Goal: Task Accomplishment & Management: Manage account settings

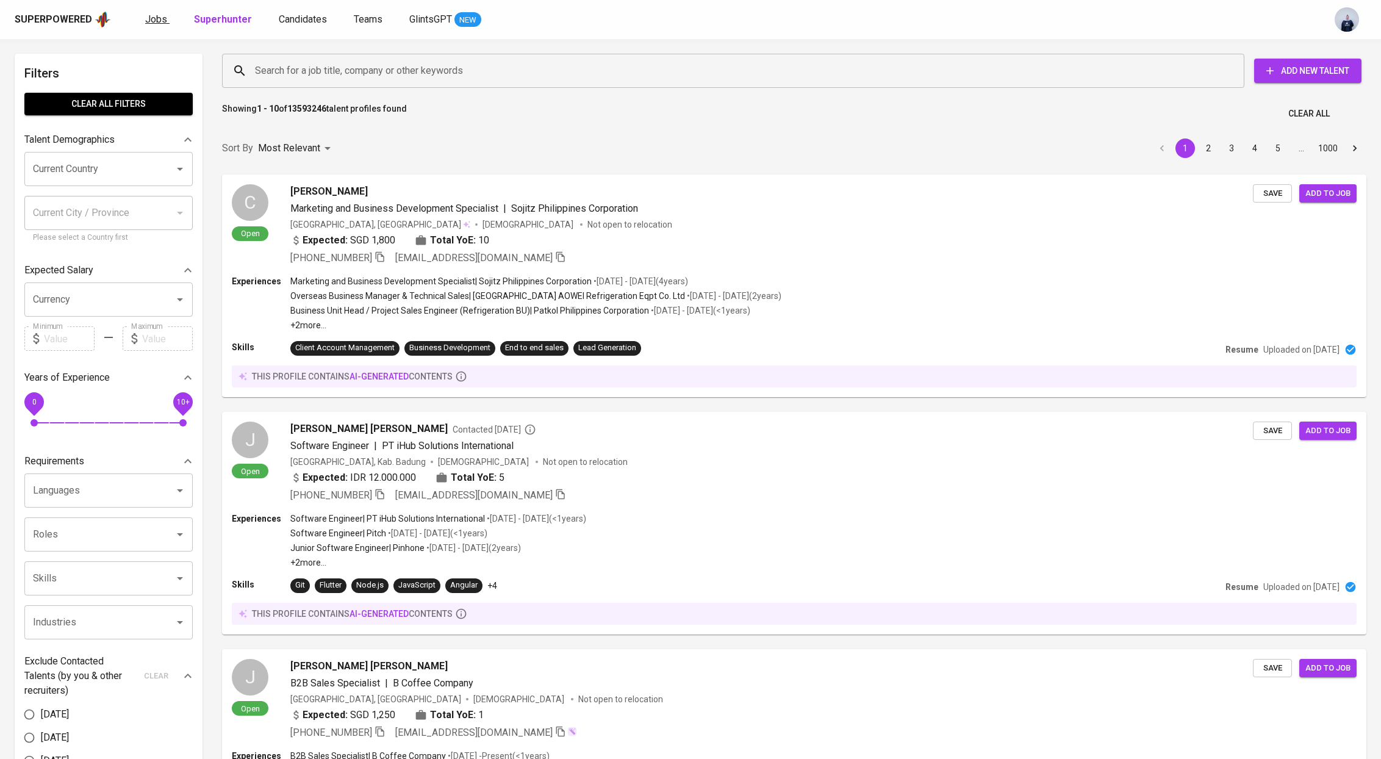
click at [145, 22] on span "Jobs" at bounding box center [156, 19] width 22 height 12
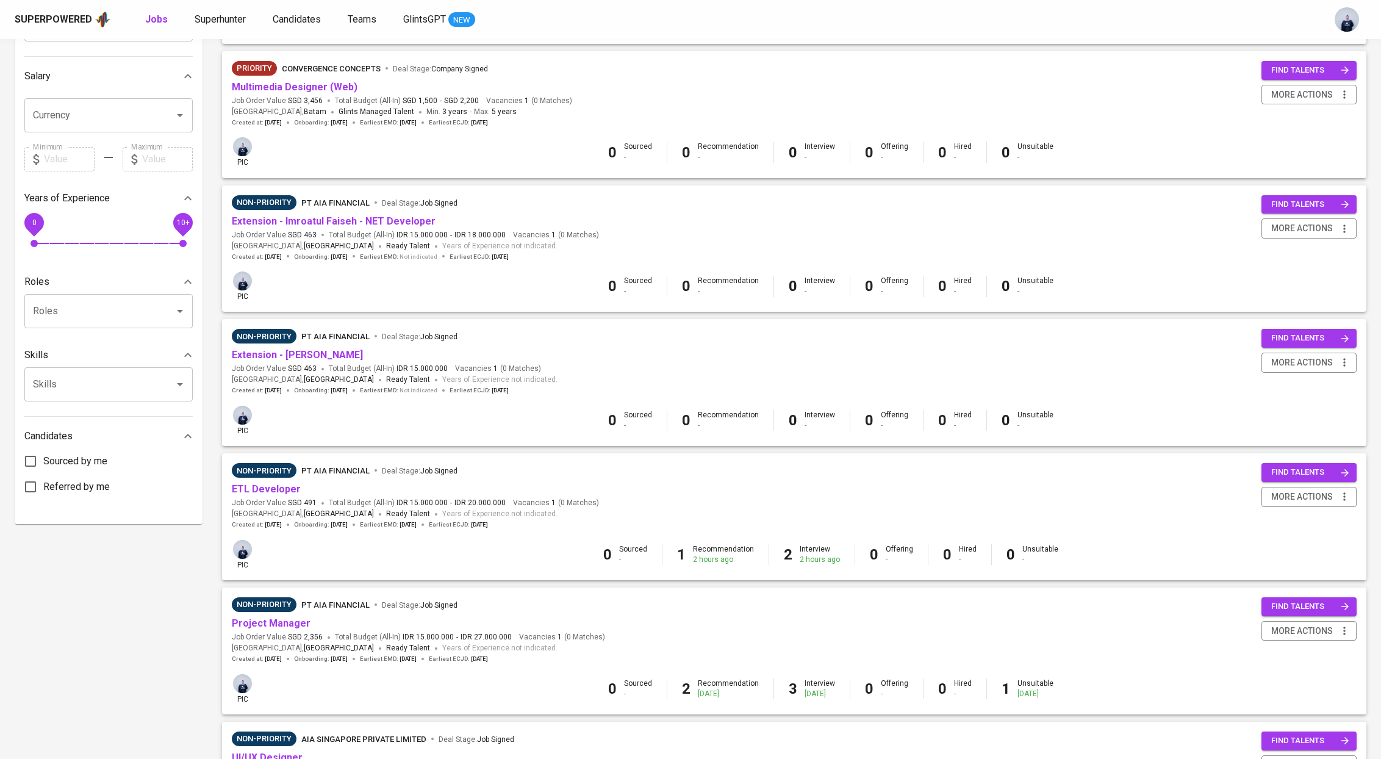
scroll to position [269, 0]
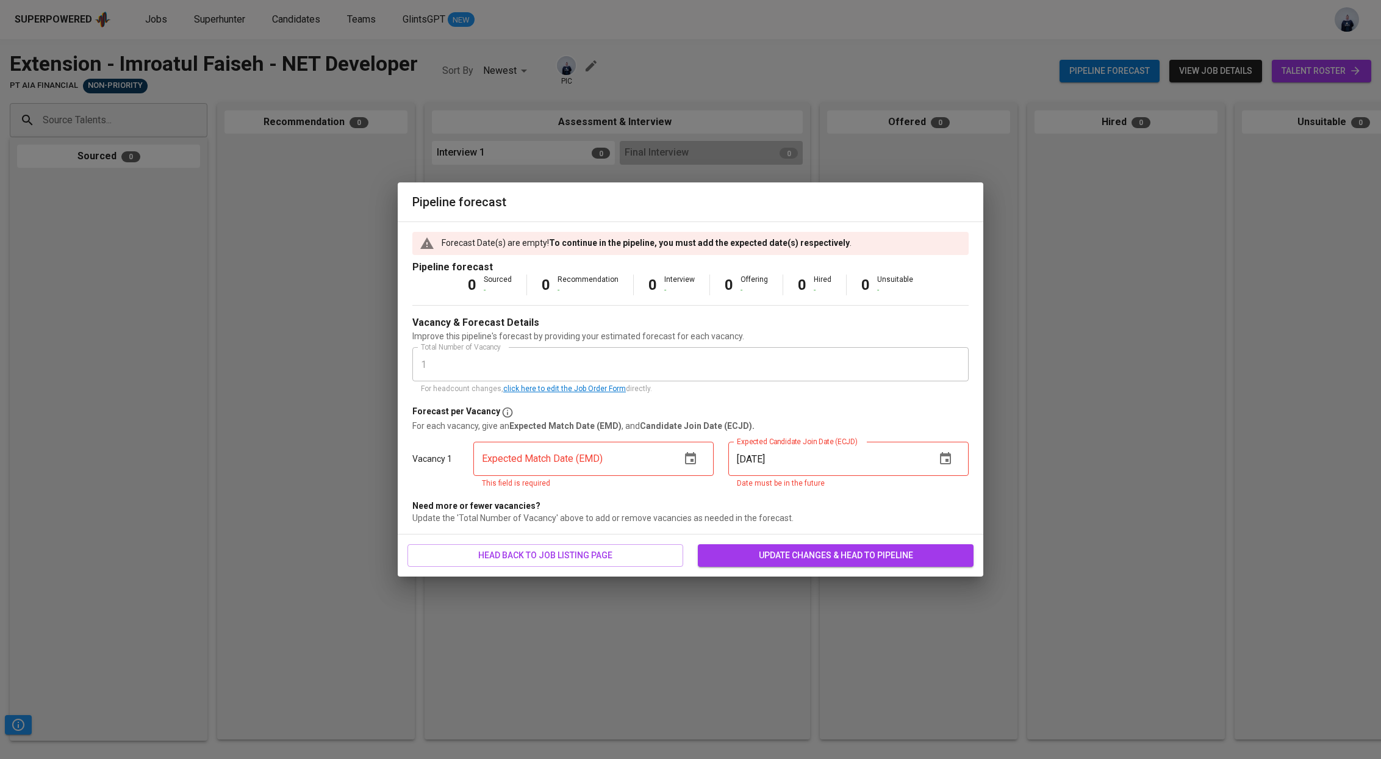
click at [695, 457] on icon "button" at bounding box center [690, 458] width 11 height 12
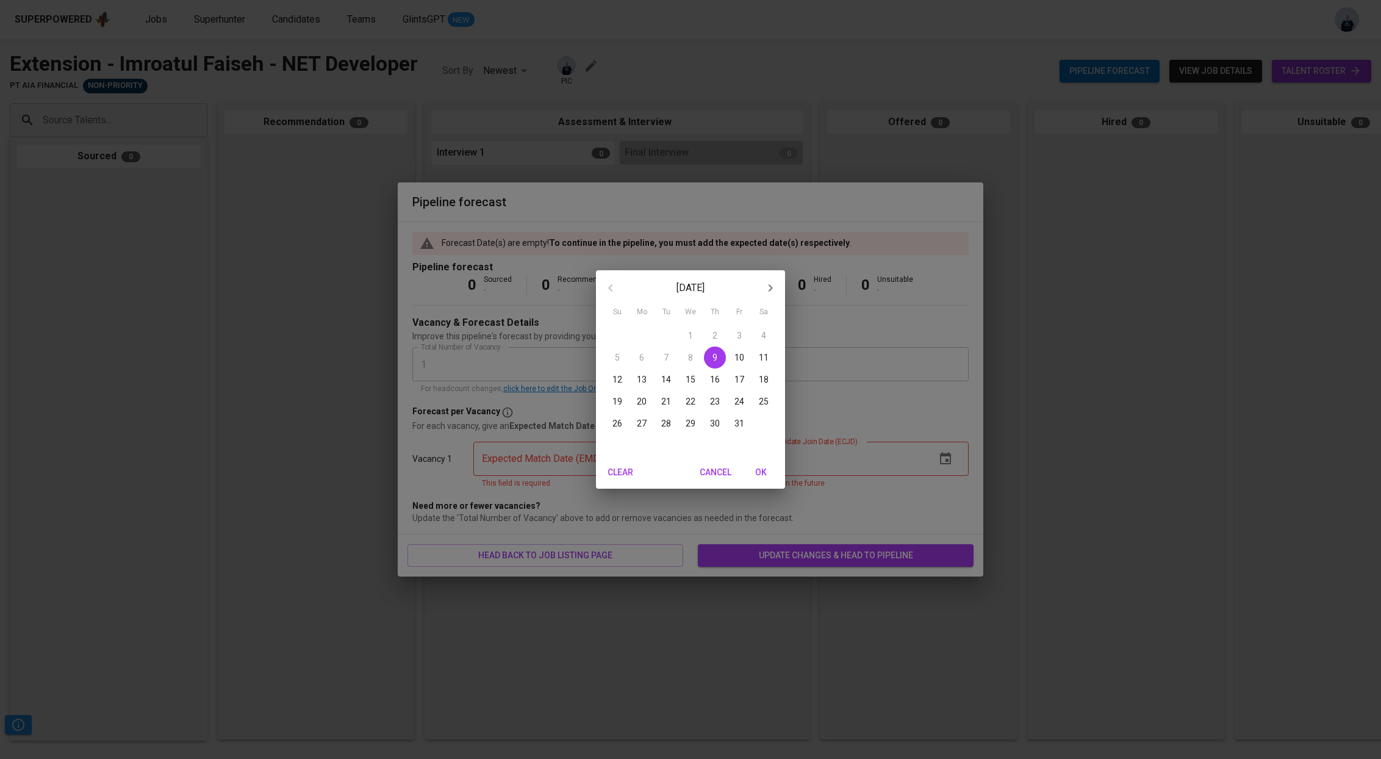
click at [717, 356] on p "9" at bounding box center [714, 357] width 5 height 12
type input "10/09/2025"
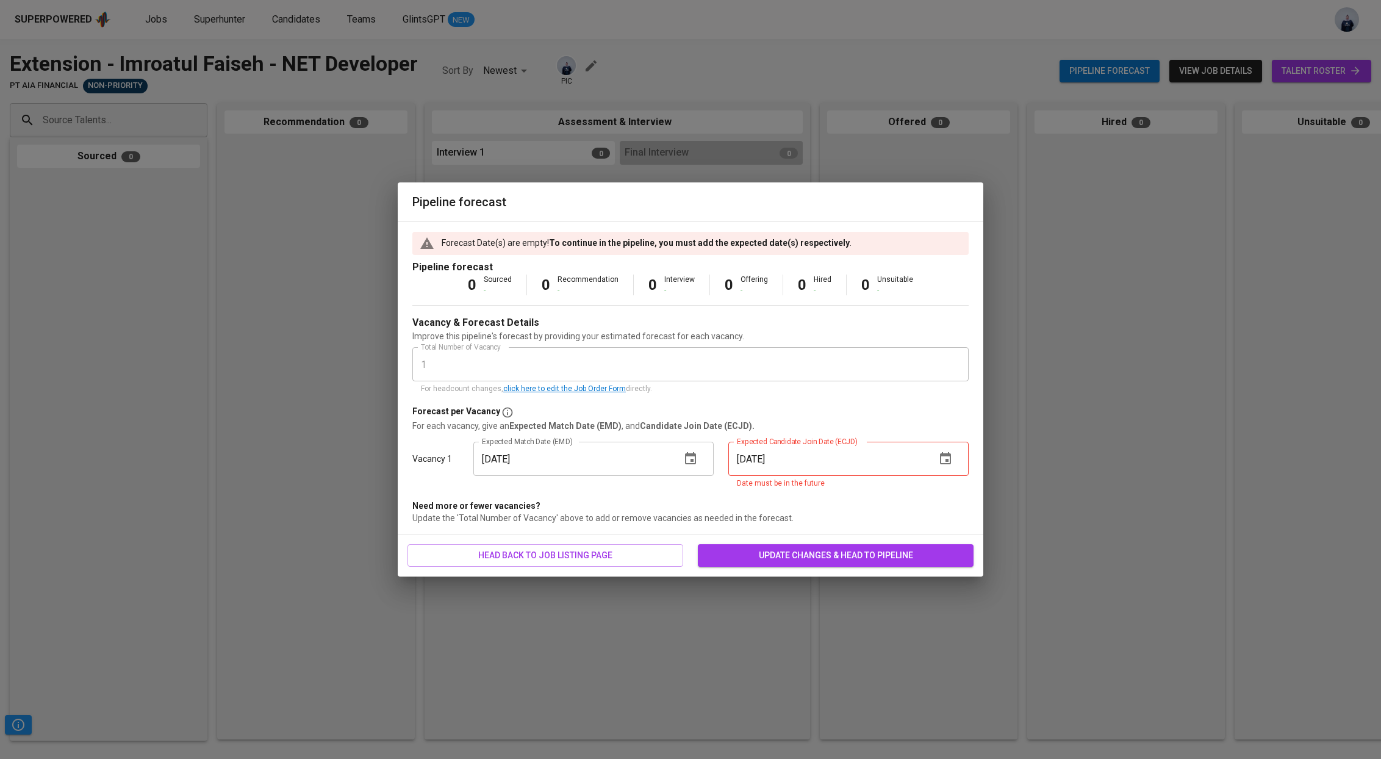
click at [942, 460] on icon "button" at bounding box center [945, 458] width 15 height 15
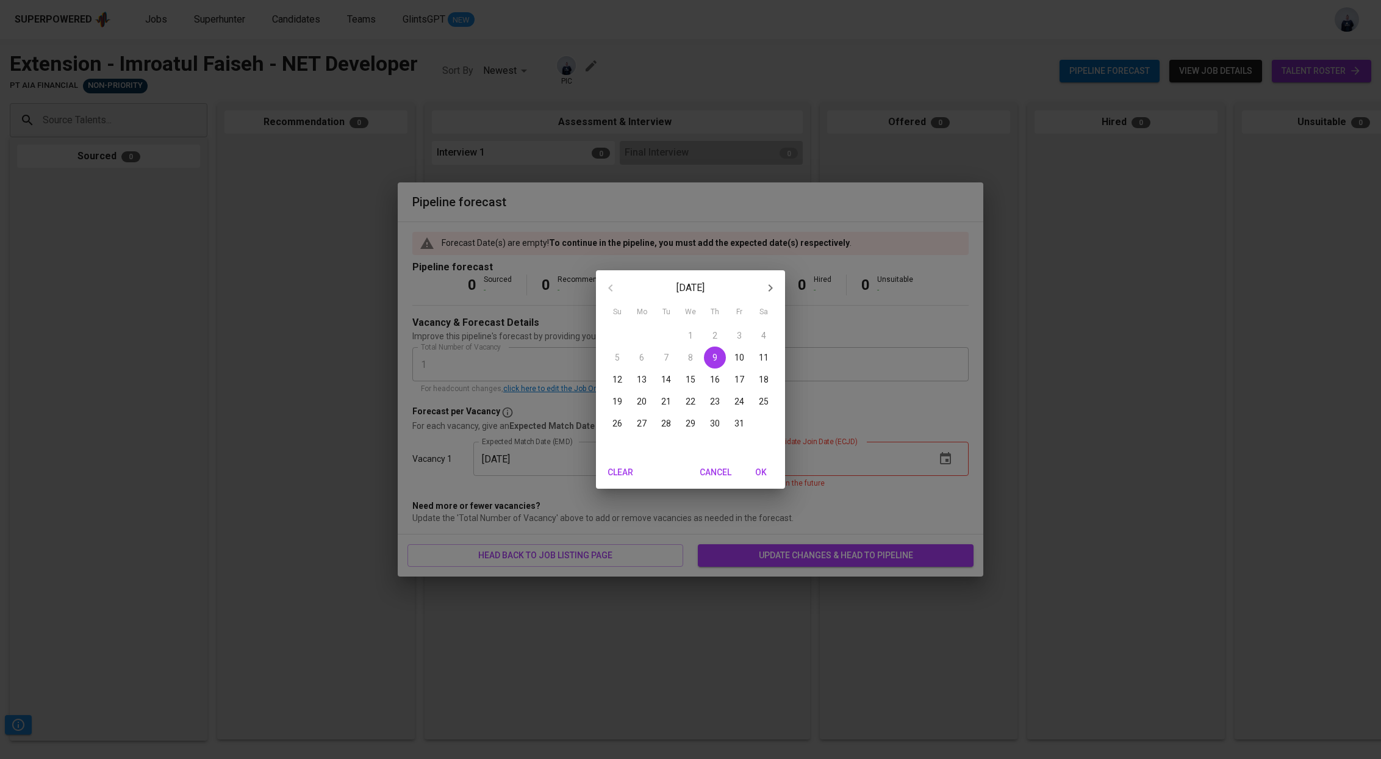
click at [714, 358] on p "9" at bounding box center [714, 357] width 5 height 12
type input "10/09/2025"
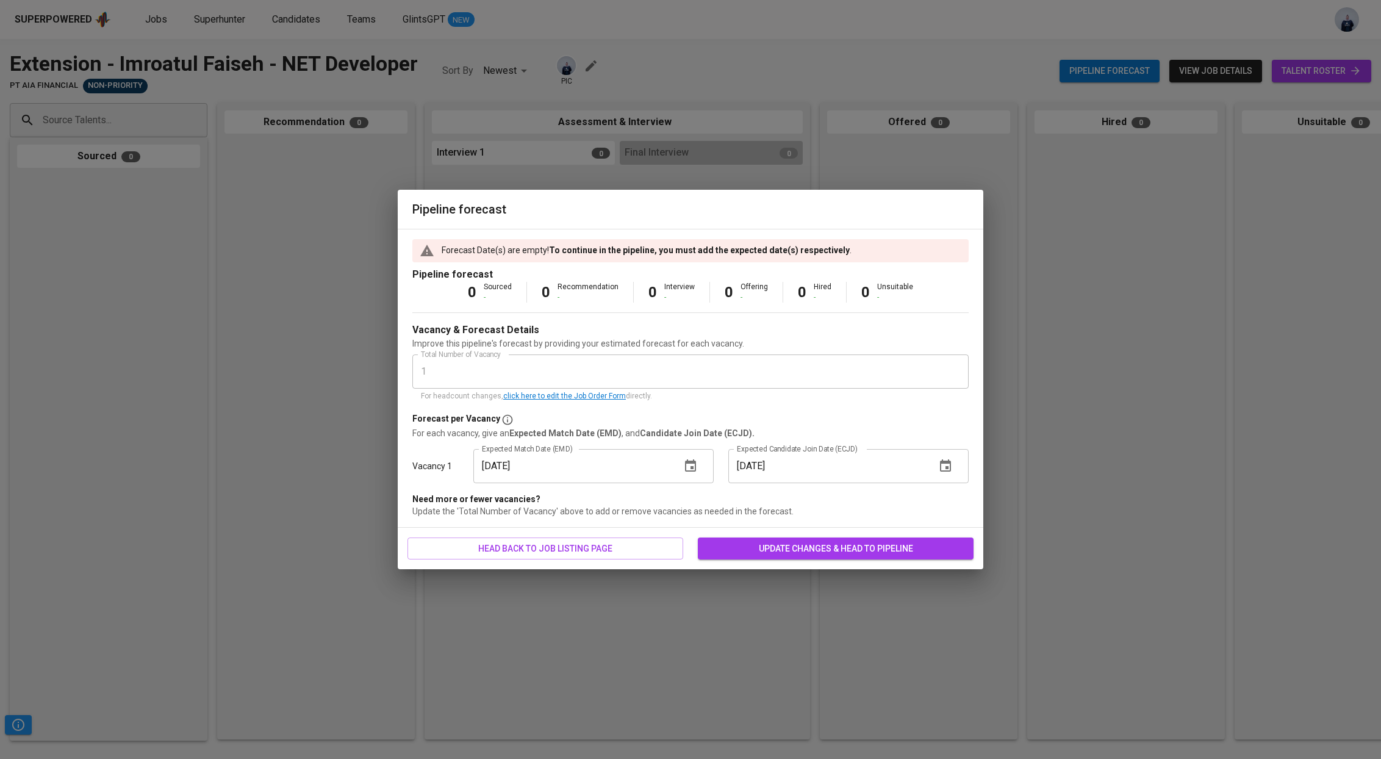
click at [832, 549] on span "update changes & head to pipeline" at bounding box center [835, 548] width 256 height 15
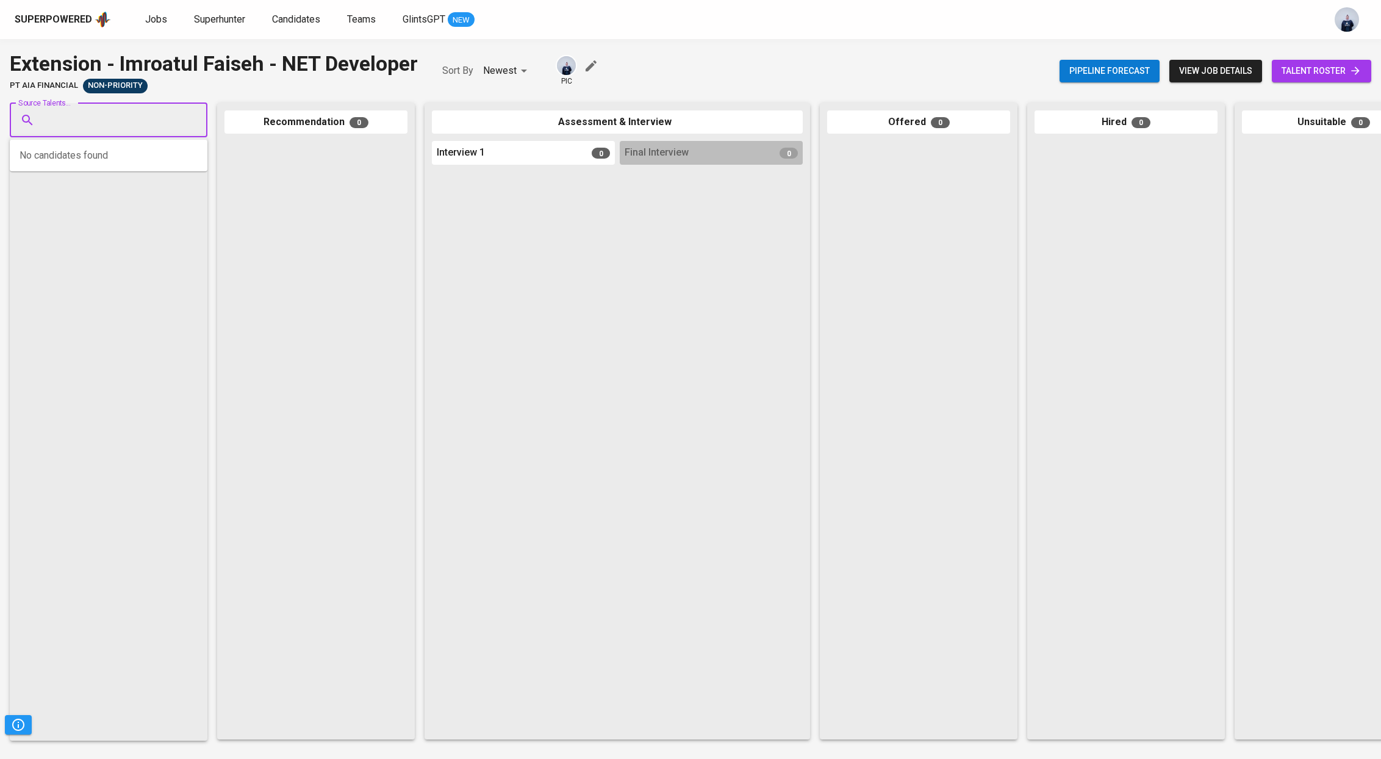
click at [148, 128] on input "Source Talents..." at bounding box center [104, 120] width 128 height 23
type input "imroatul faiseh"
click at [138, 157] on div "Imroatul Faiseh" at bounding box center [114, 154] width 126 height 12
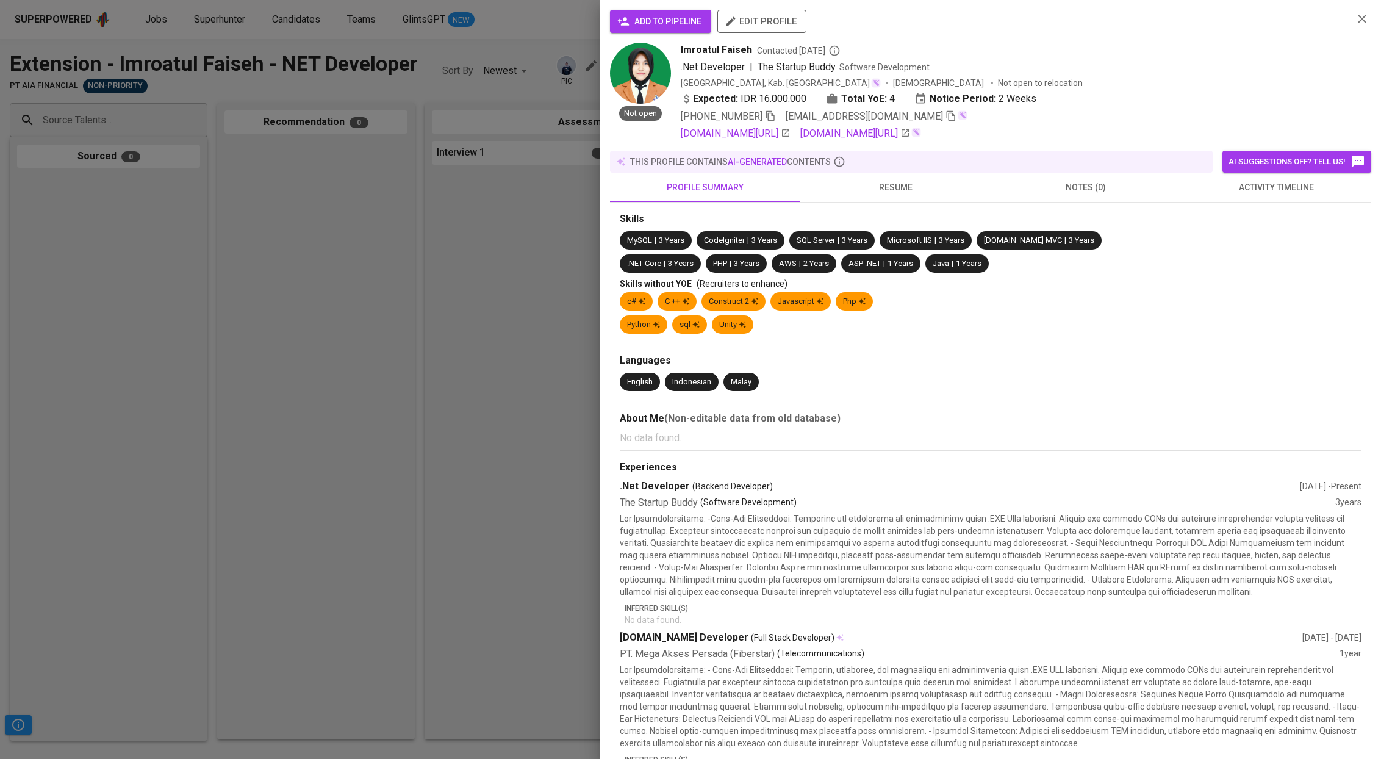
click at [642, 18] on span "add to pipeline" at bounding box center [661, 21] width 82 height 15
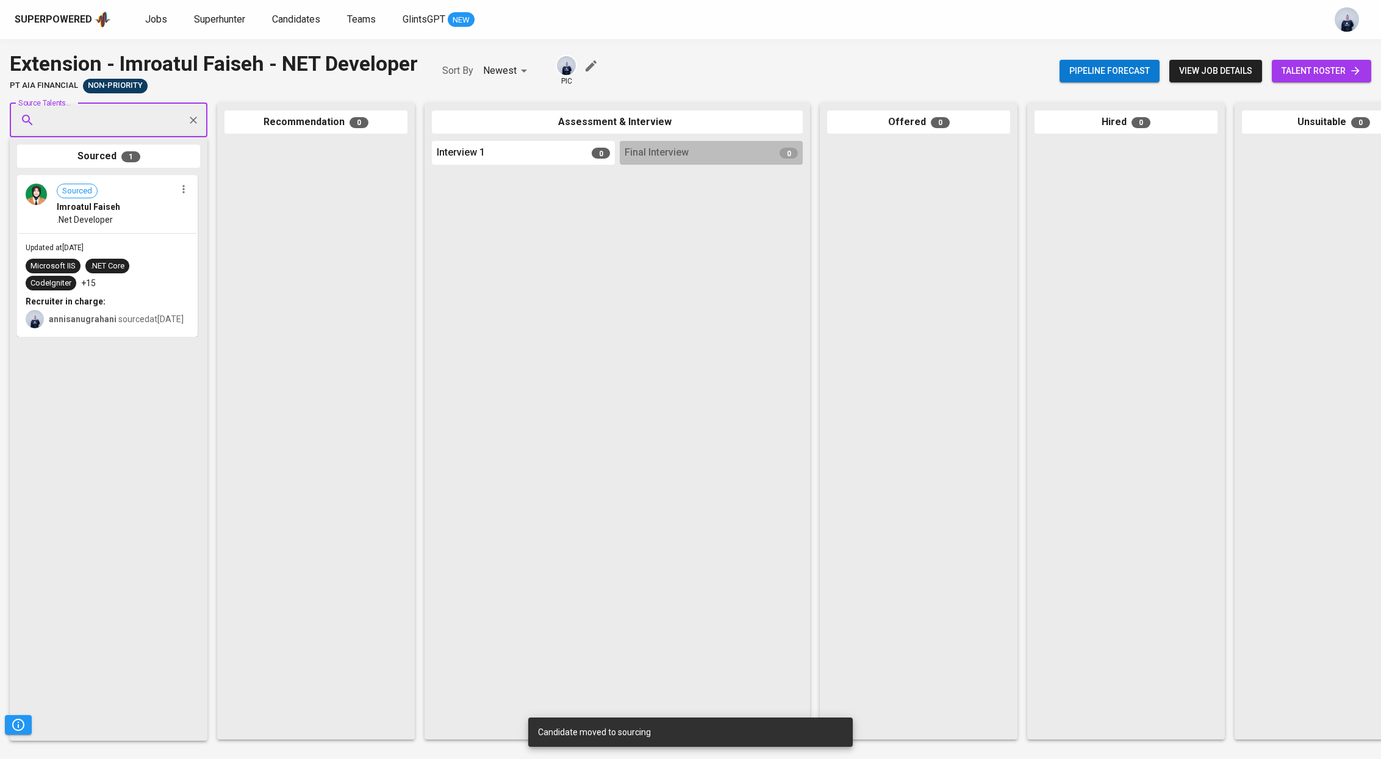
click at [107, 238] on div "Updated at Oct 09, 2025 Microsoft IIS .NET Core CodeIgniter +15 Recruiter in ch…" at bounding box center [107, 285] width 178 height 102
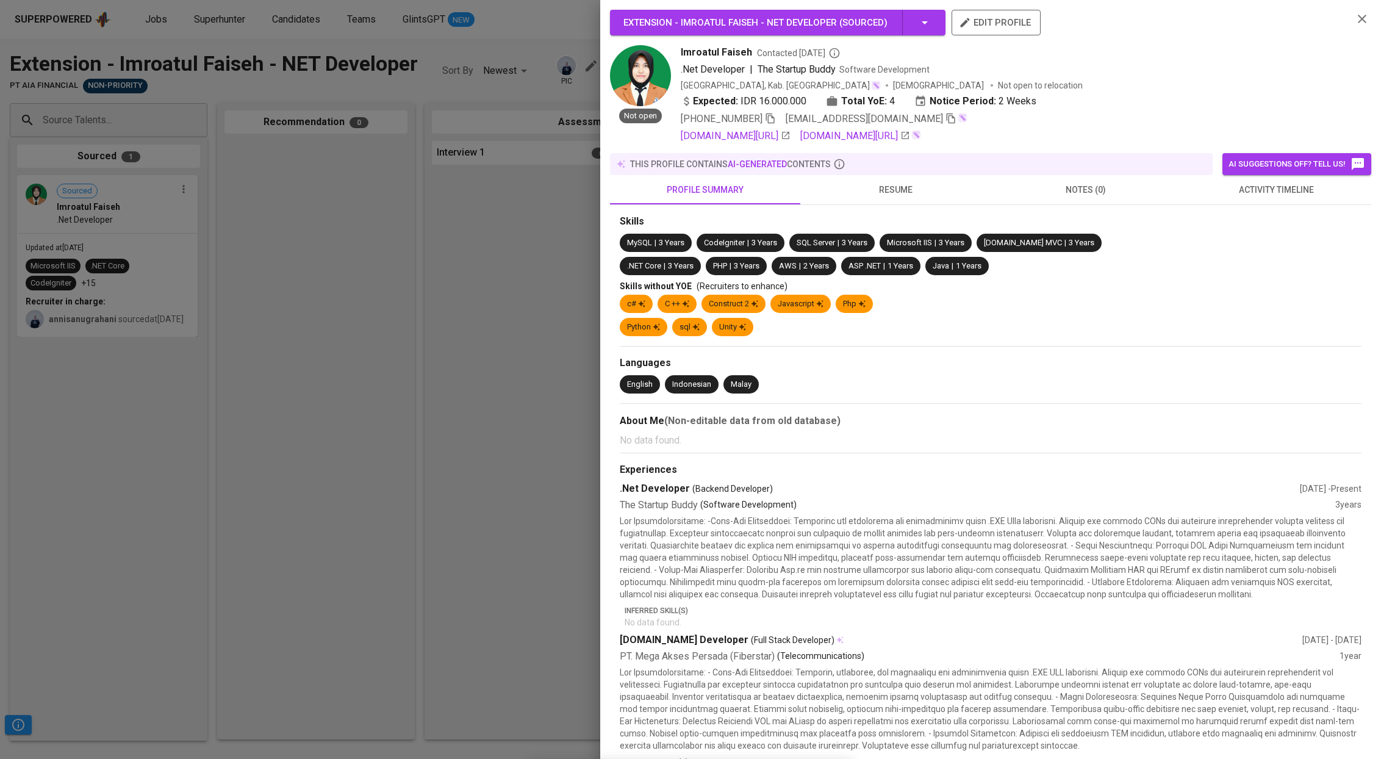
click at [1260, 198] on span "activity timeline" at bounding box center [1276, 189] width 176 height 15
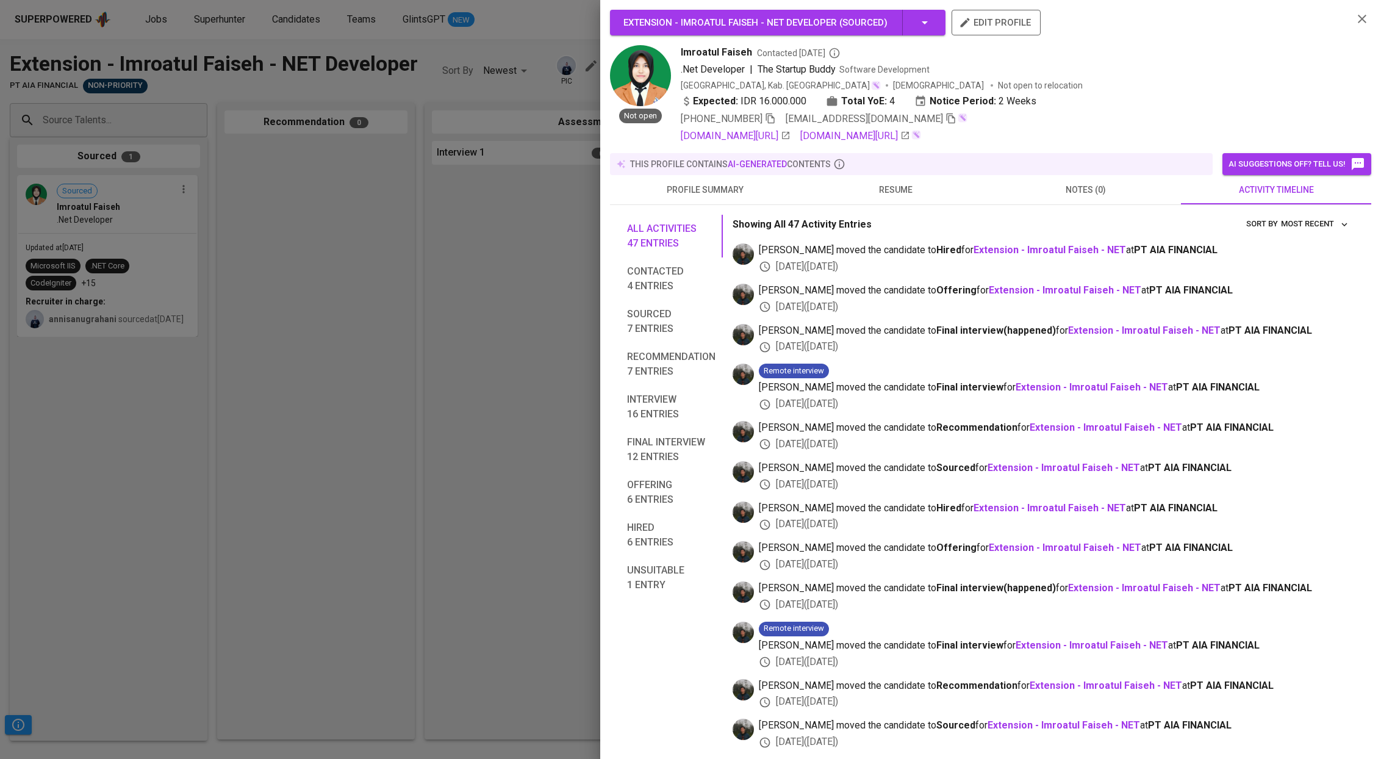
click at [320, 234] on div at bounding box center [690, 379] width 1381 height 759
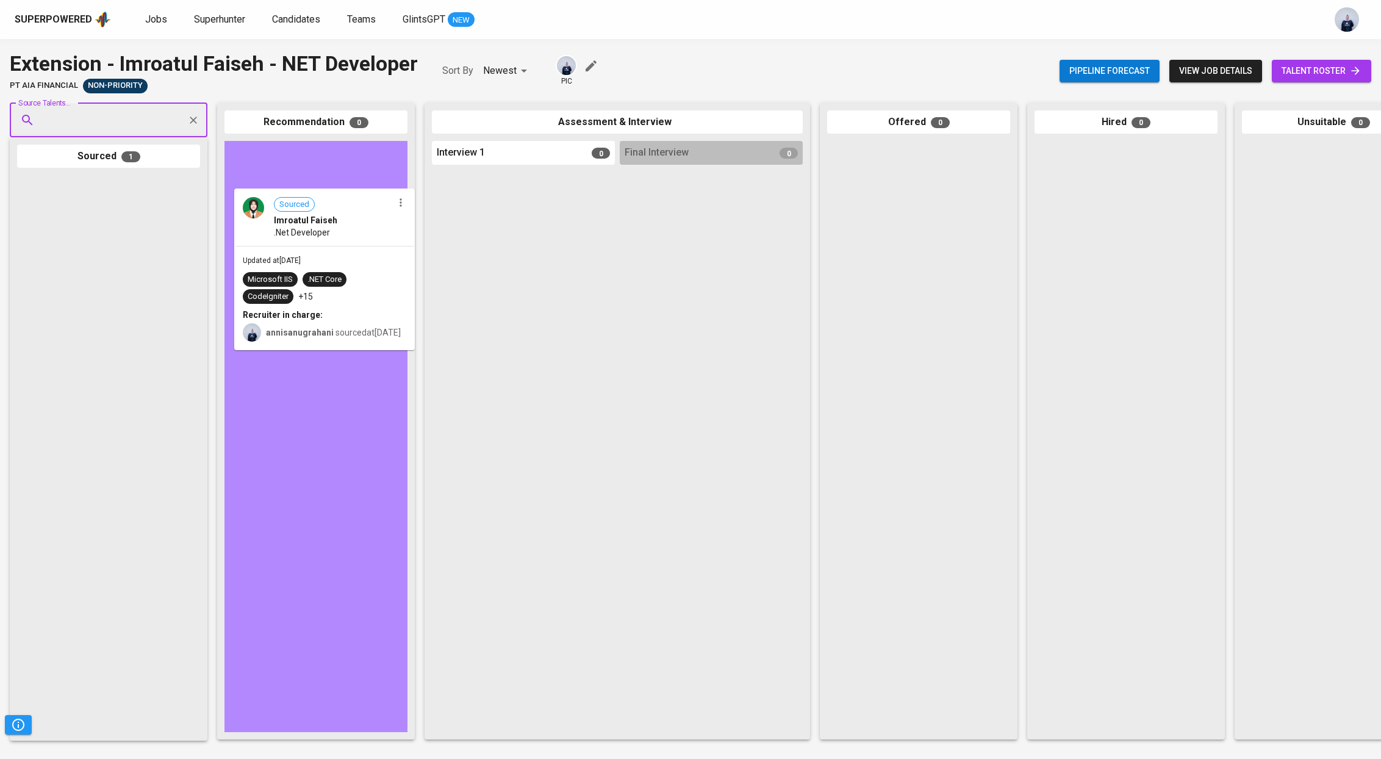
drag, startPoint x: 65, startPoint y: 233, endPoint x: 291, endPoint y: 246, distance: 227.2
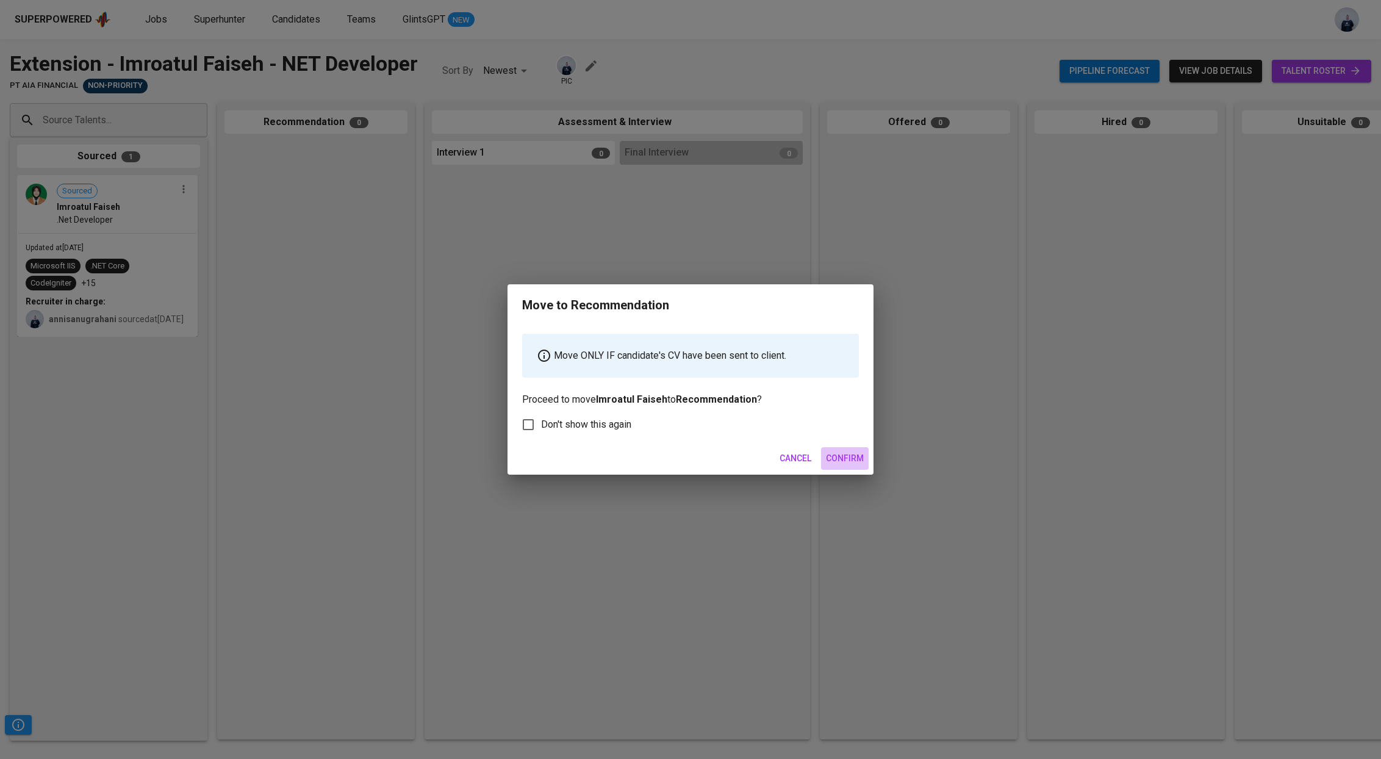
click at [854, 466] on button "Confirm" at bounding box center [845, 458] width 48 height 23
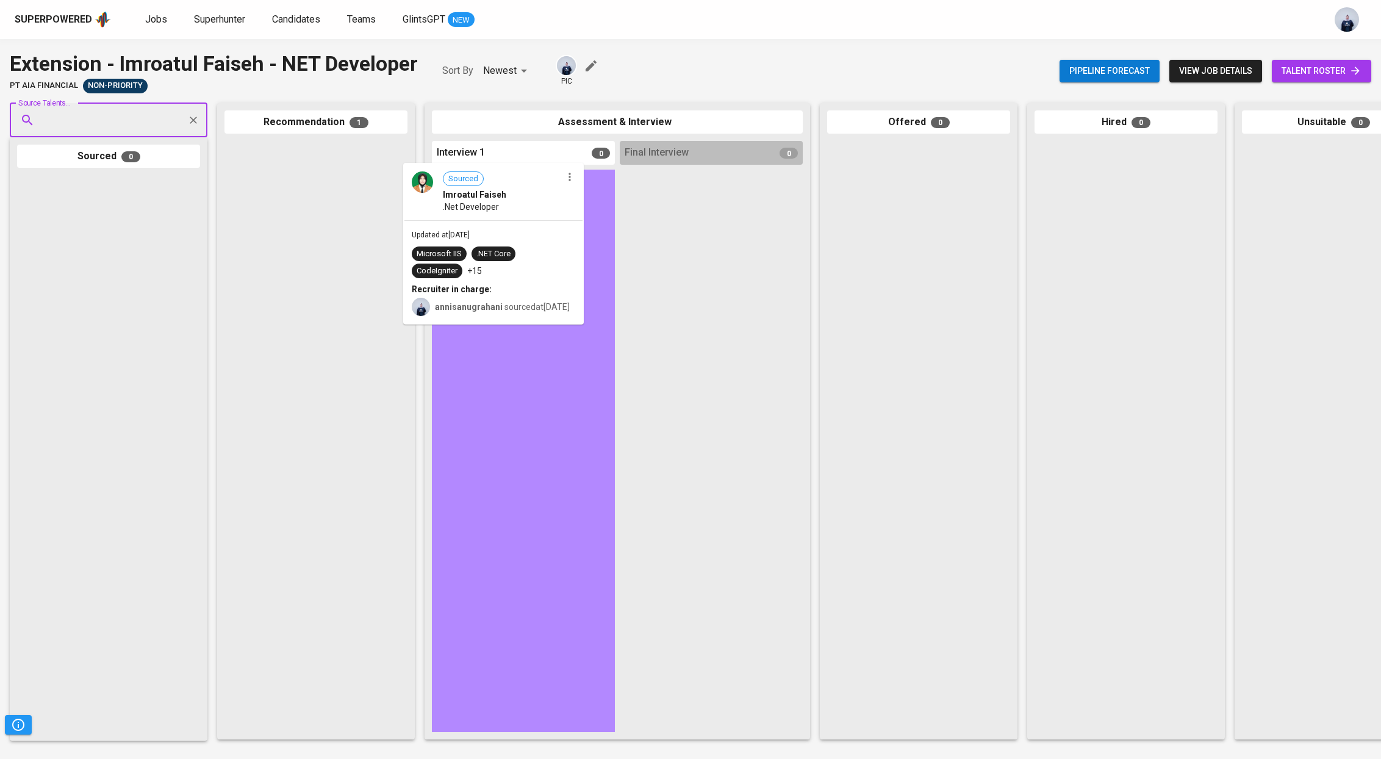
drag, startPoint x: 302, startPoint y: 287, endPoint x: 487, endPoint y: 309, distance: 186.6
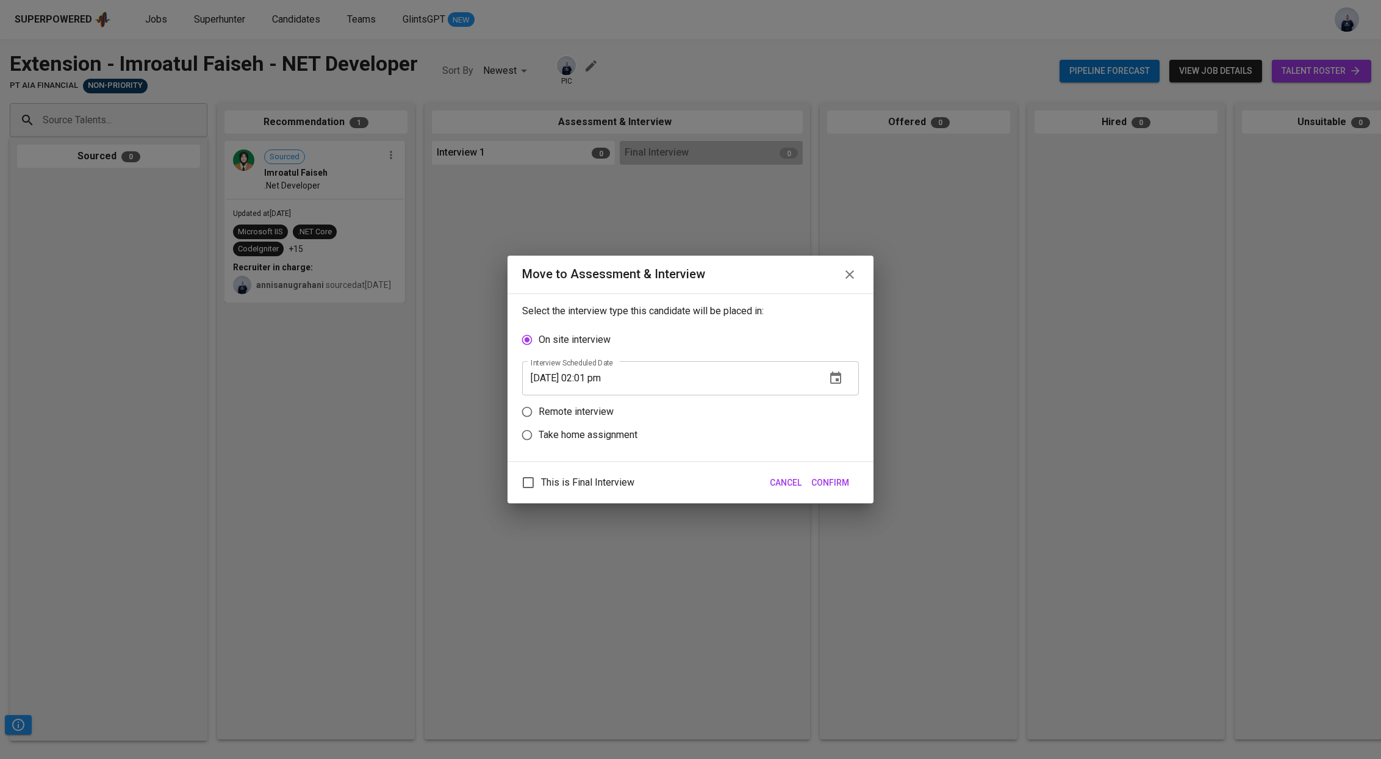
click at [599, 413] on p "Remote interview" at bounding box center [575, 411] width 75 height 15
click at [538, 413] on input "Remote interview" at bounding box center [526, 411] width 23 height 23
radio input "true"
click at [595, 403] on input "10/09/2025 02:01 pm" at bounding box center [669, 401] width 294 height 34
type input "10/09/2025 01:05 pm"
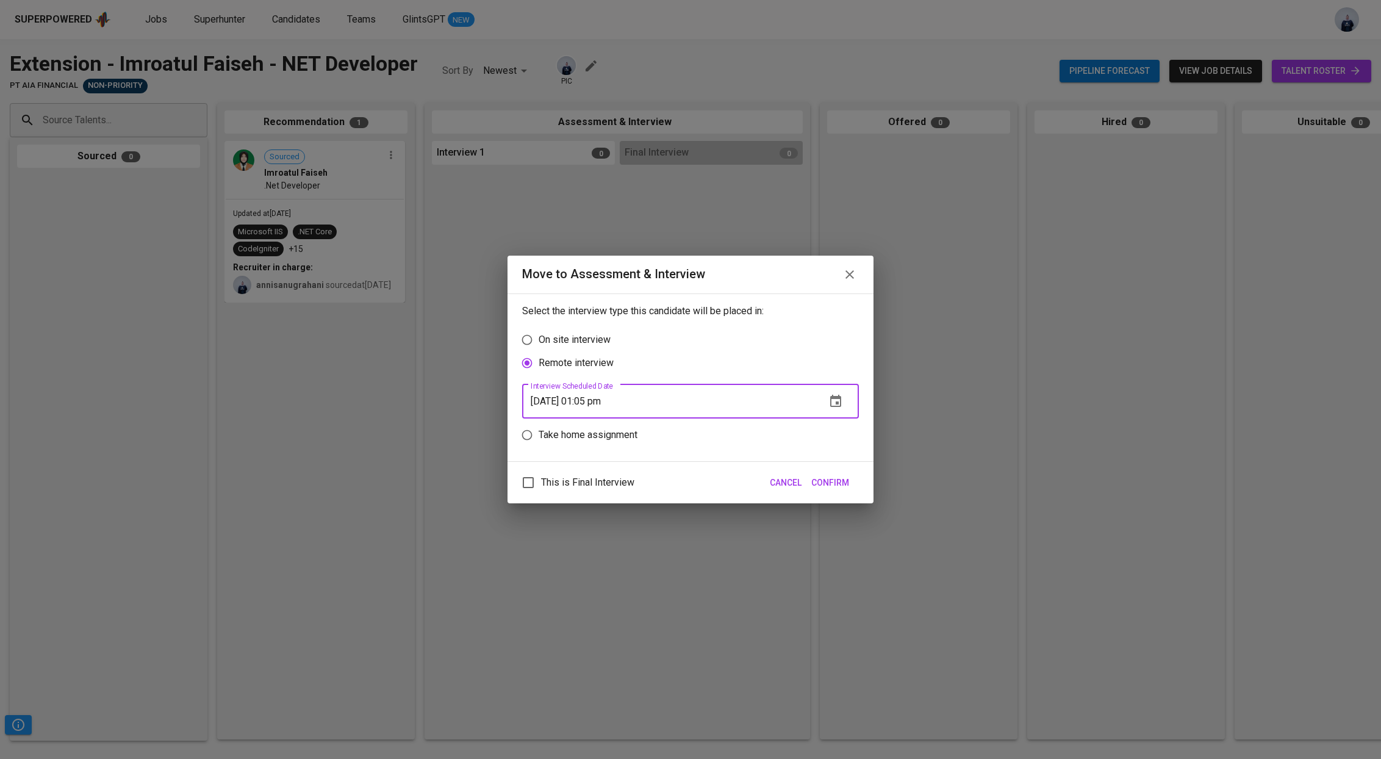
click at [828, 479] on span "Confirm" at bounding box center [830, 482] width 38 height 15
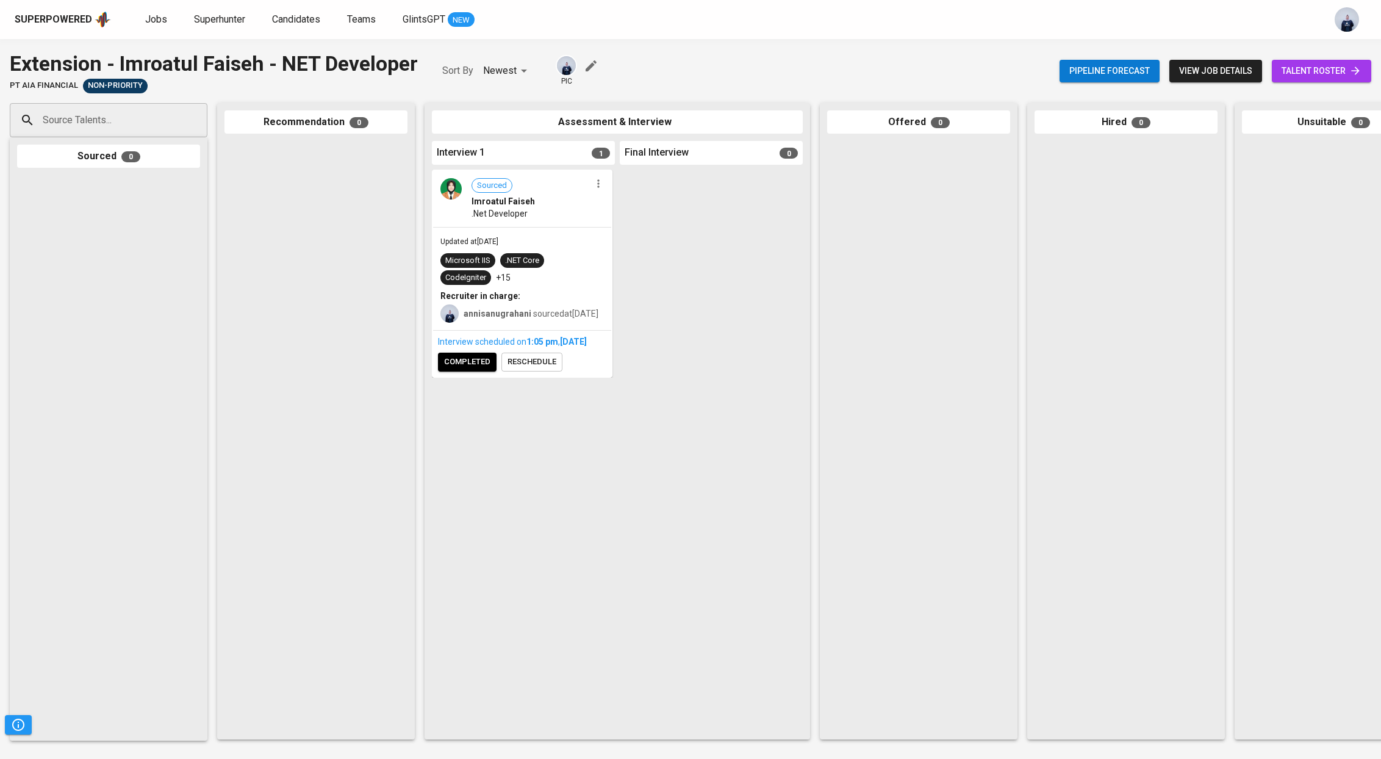
click at [465, 369] on span "completed" at bounding box center [467, 362] width 46 height 14
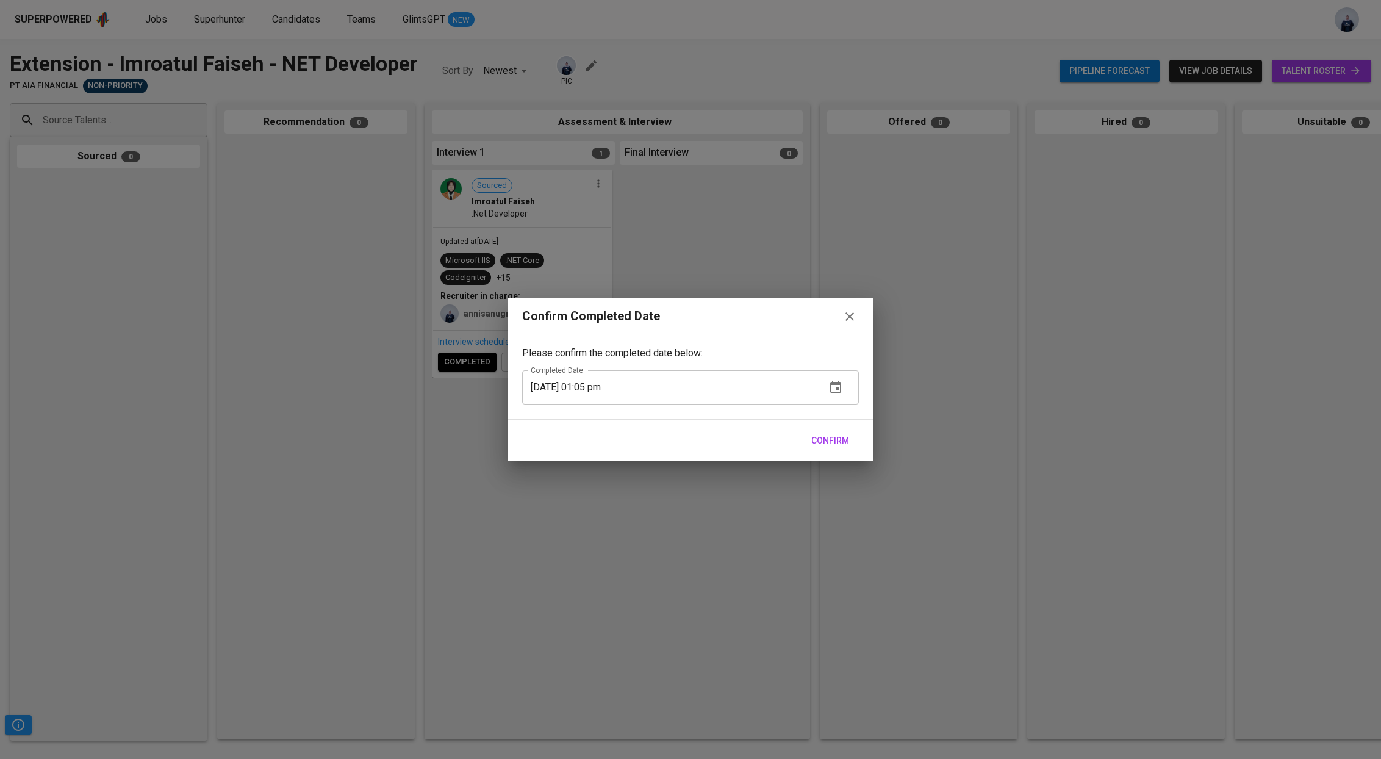
click at [837, 440] on span "Confirm" at bounding box center [830, 440] width 38 height 15
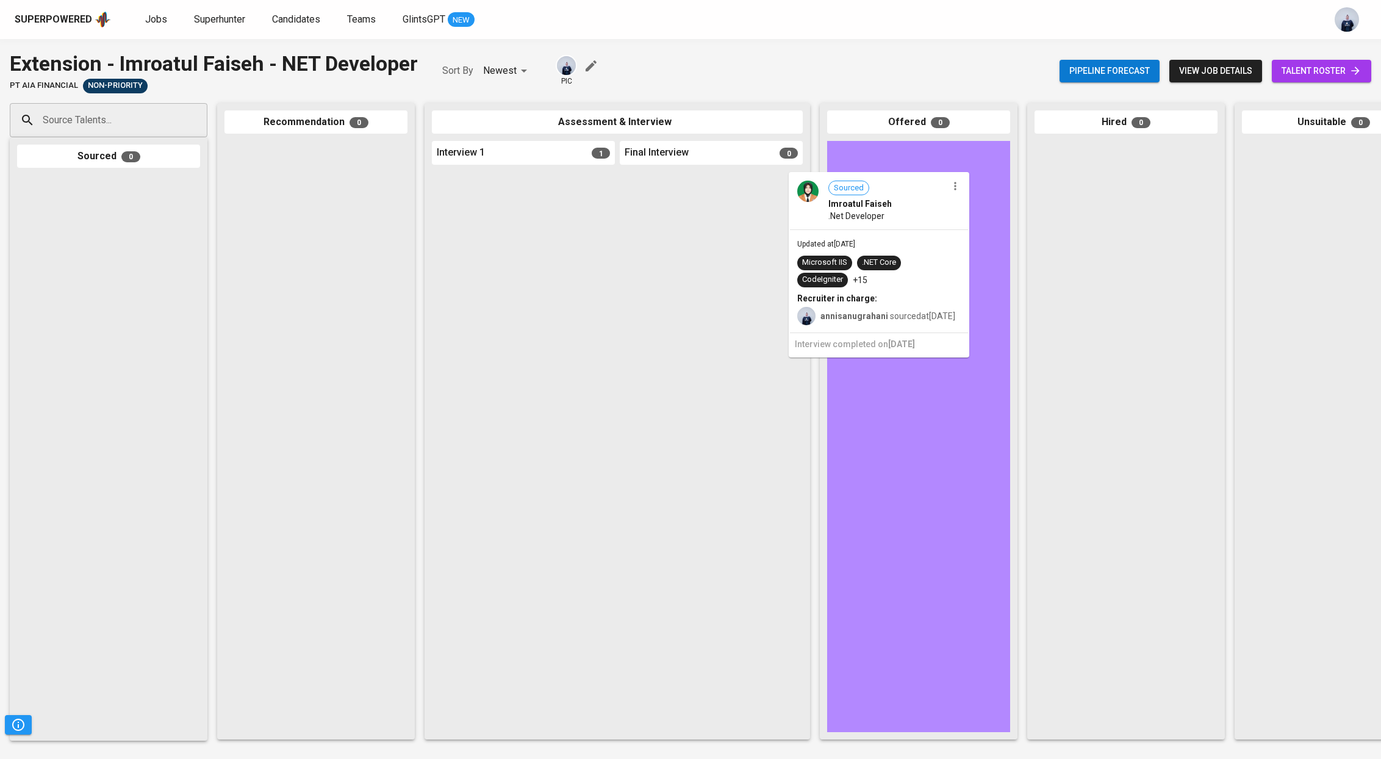
drag, startPoint x: 538, startPoint y: 258, endPoint x: 920, endPoint y: 260, distance: 381.1
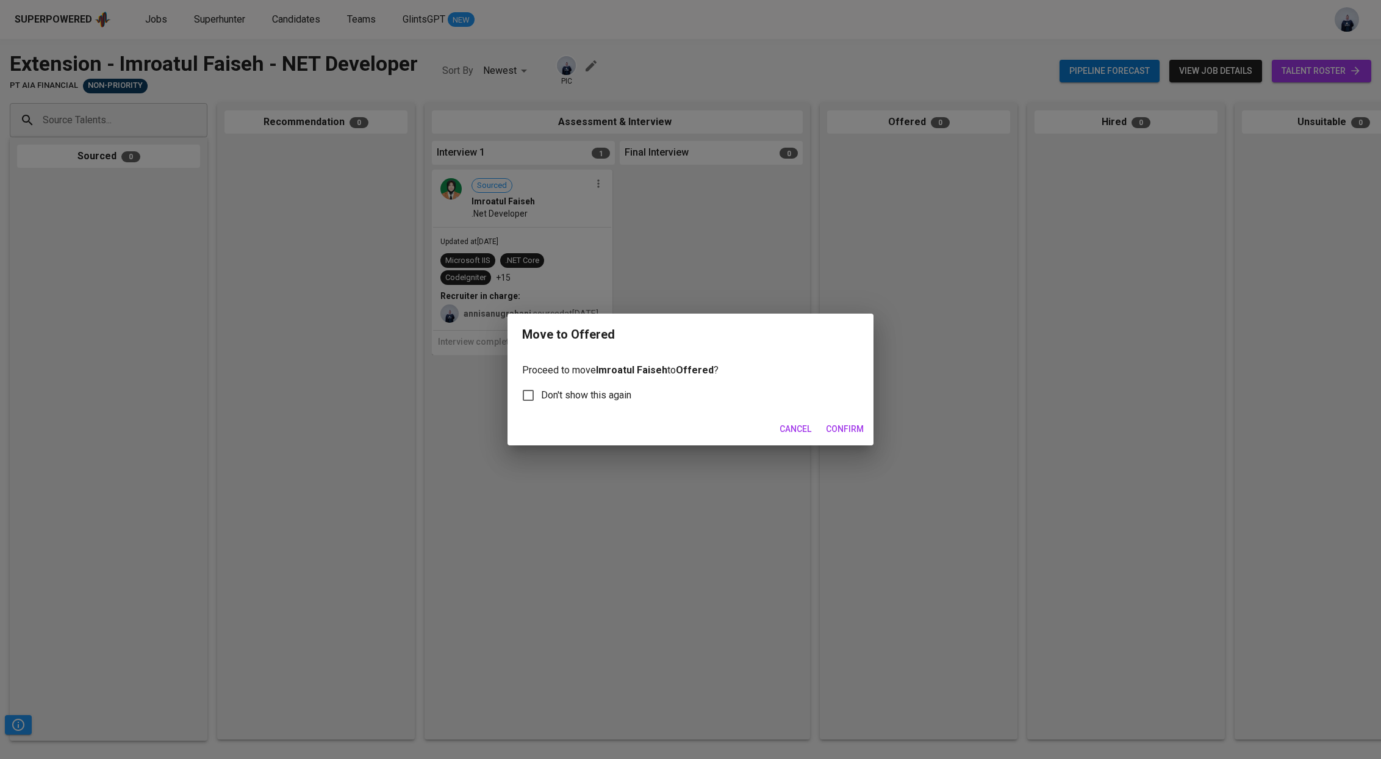
click at [845, 430] on span "Confirm" at bounding box center [845, 428] width 38 height 15
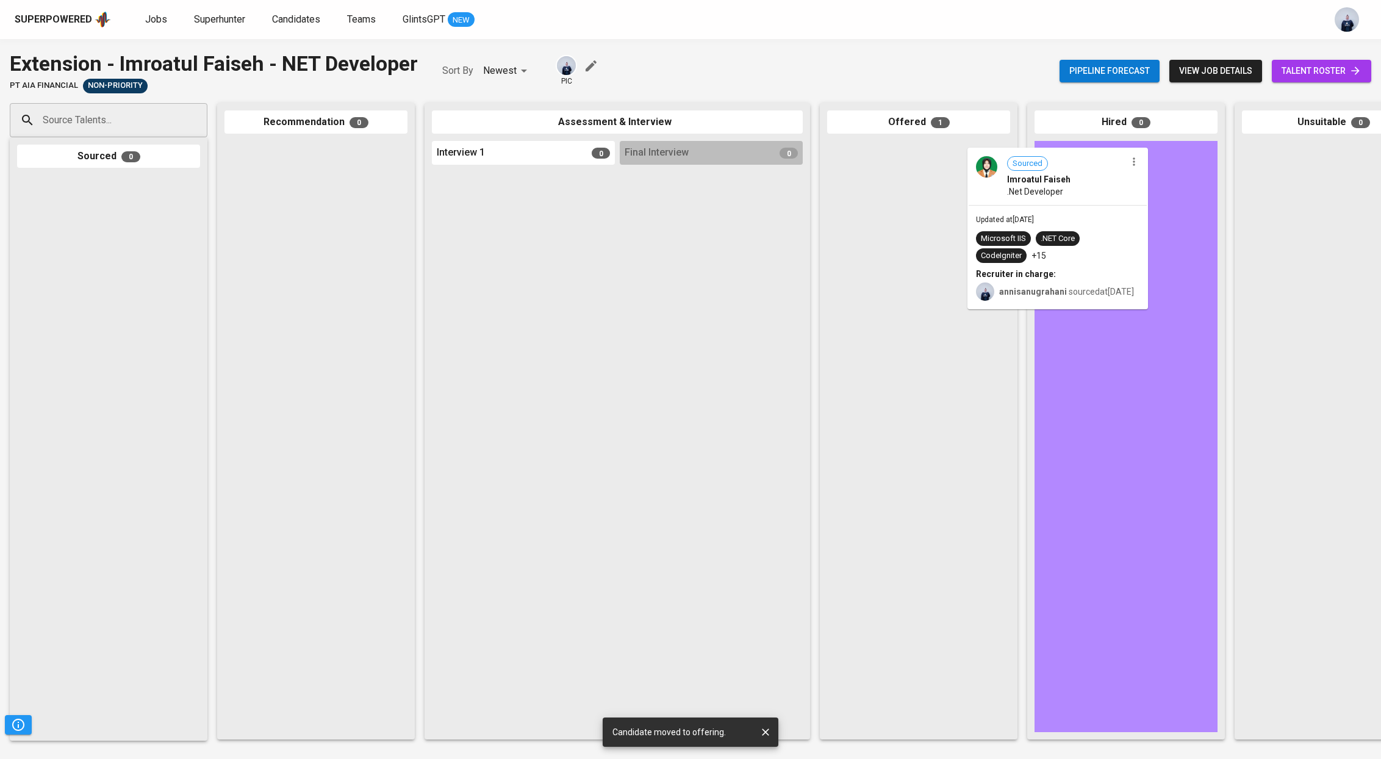
drag, startPoint x: 923, startPoint y: 213, endPoint x: 1076, endPoint y: 220, distance: 152.6
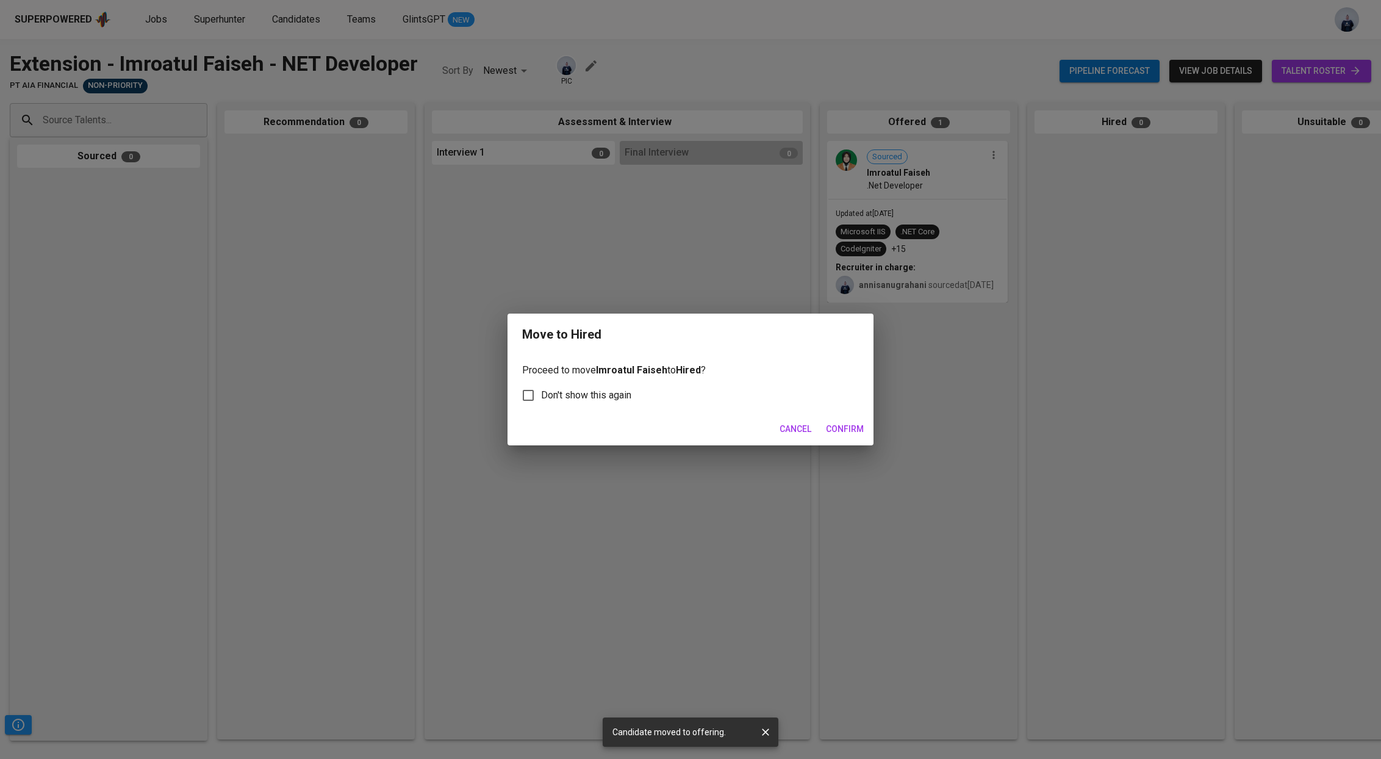
click at [850, 427] on span "Confirm" at bounding box center [845, 428] width 38 height 15
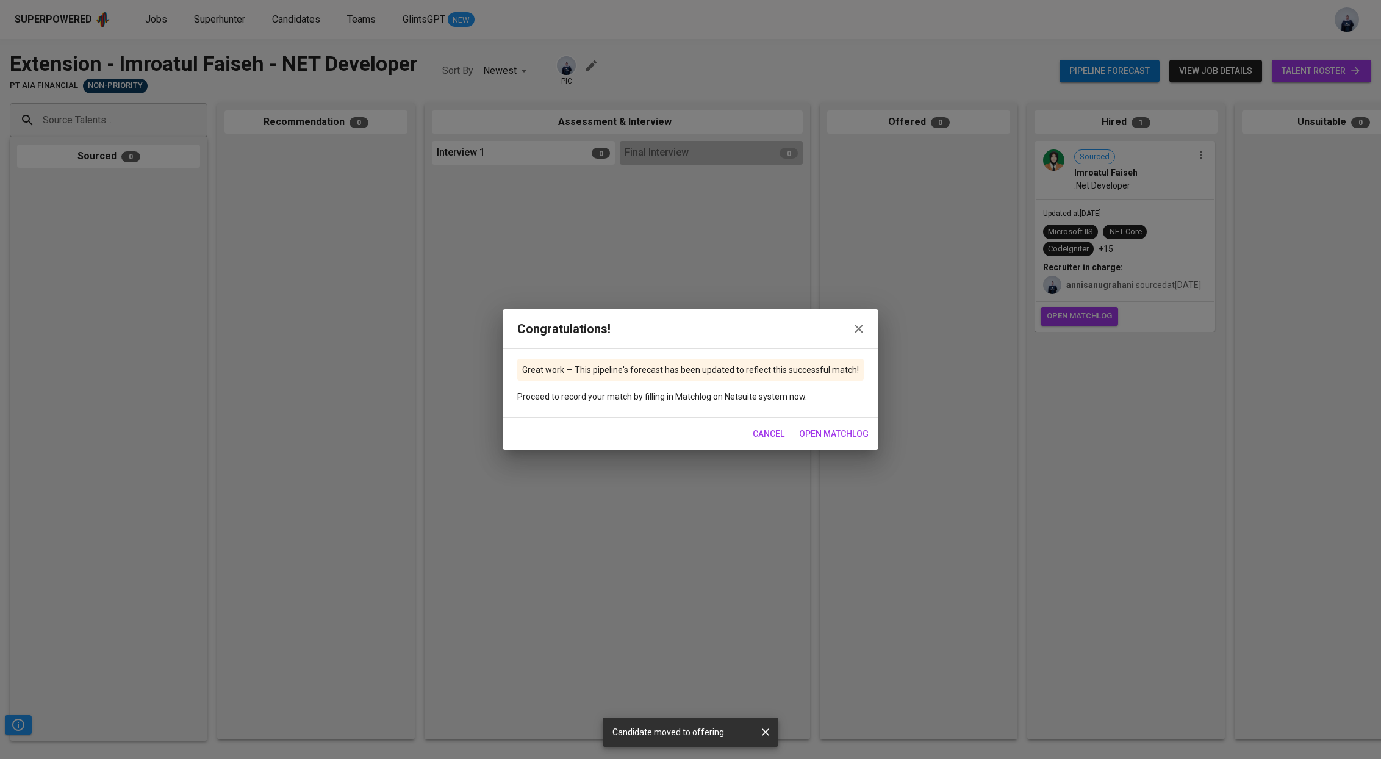
click at [764, 435] on span "Cancel" at bounding box center [768, 433] width 32 height 15
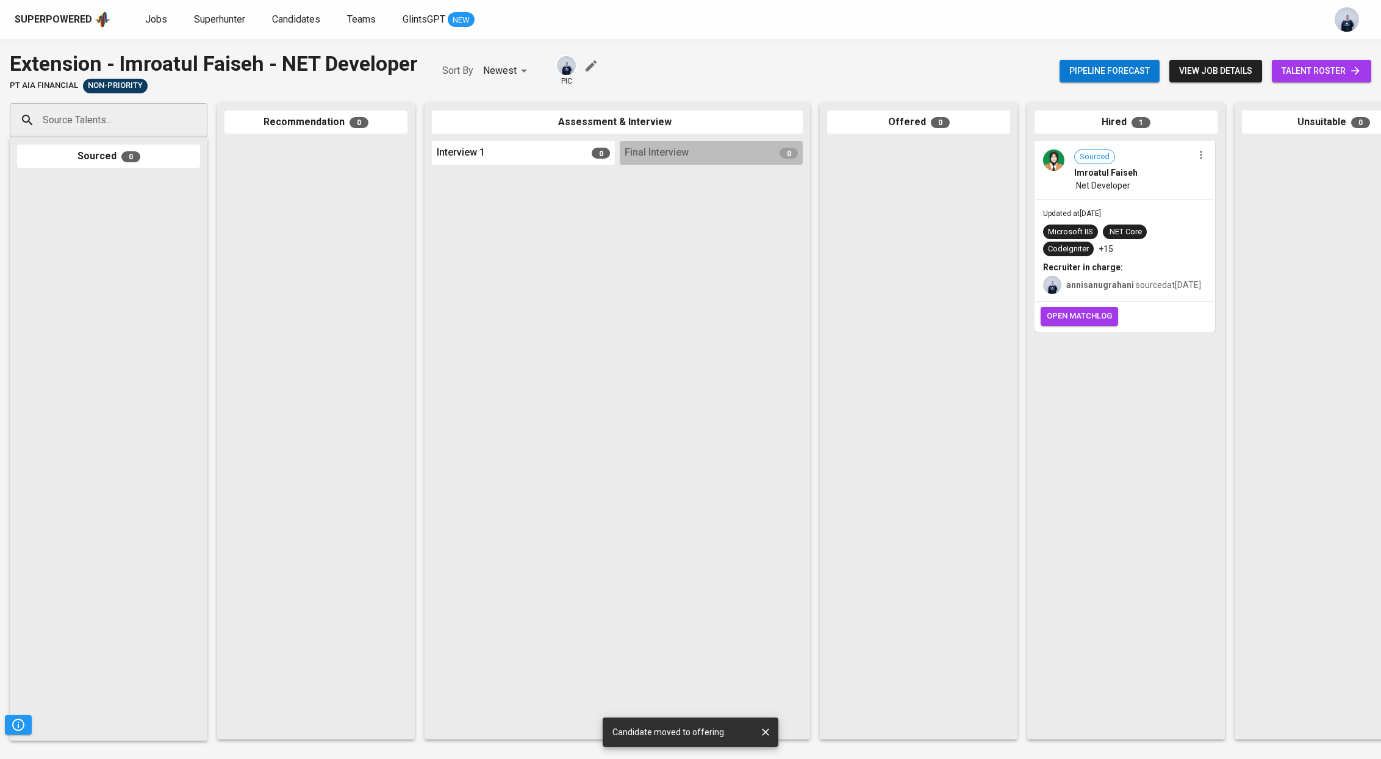
click at [1070, 323] on span "open matchlog" at bounding box center [1078, 316] width 65 height 14
click at [159, 17] on span "Jobs" at bounding box center [156, 19] width 22 height 12
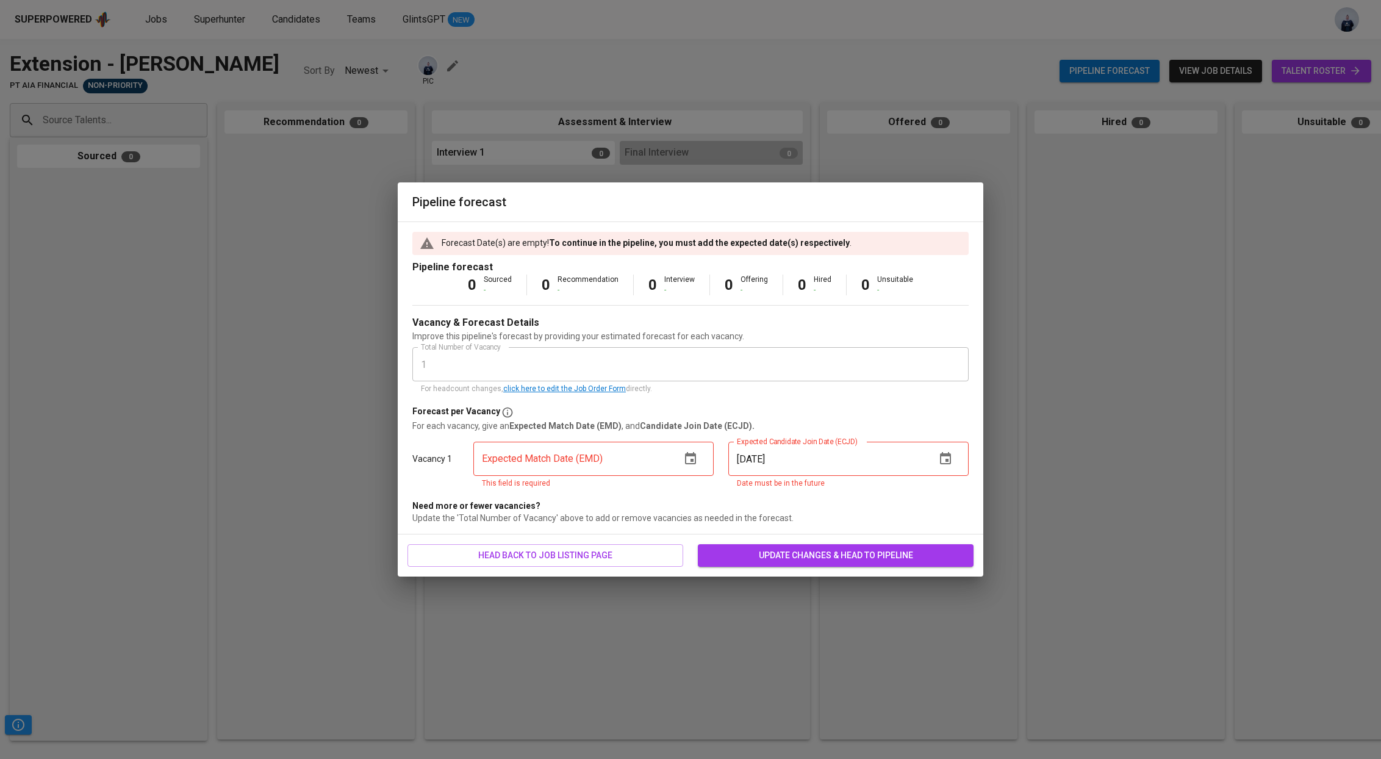
click at [693, 456] on icon "button" at bounding box center [690, 458] width 11 height 12
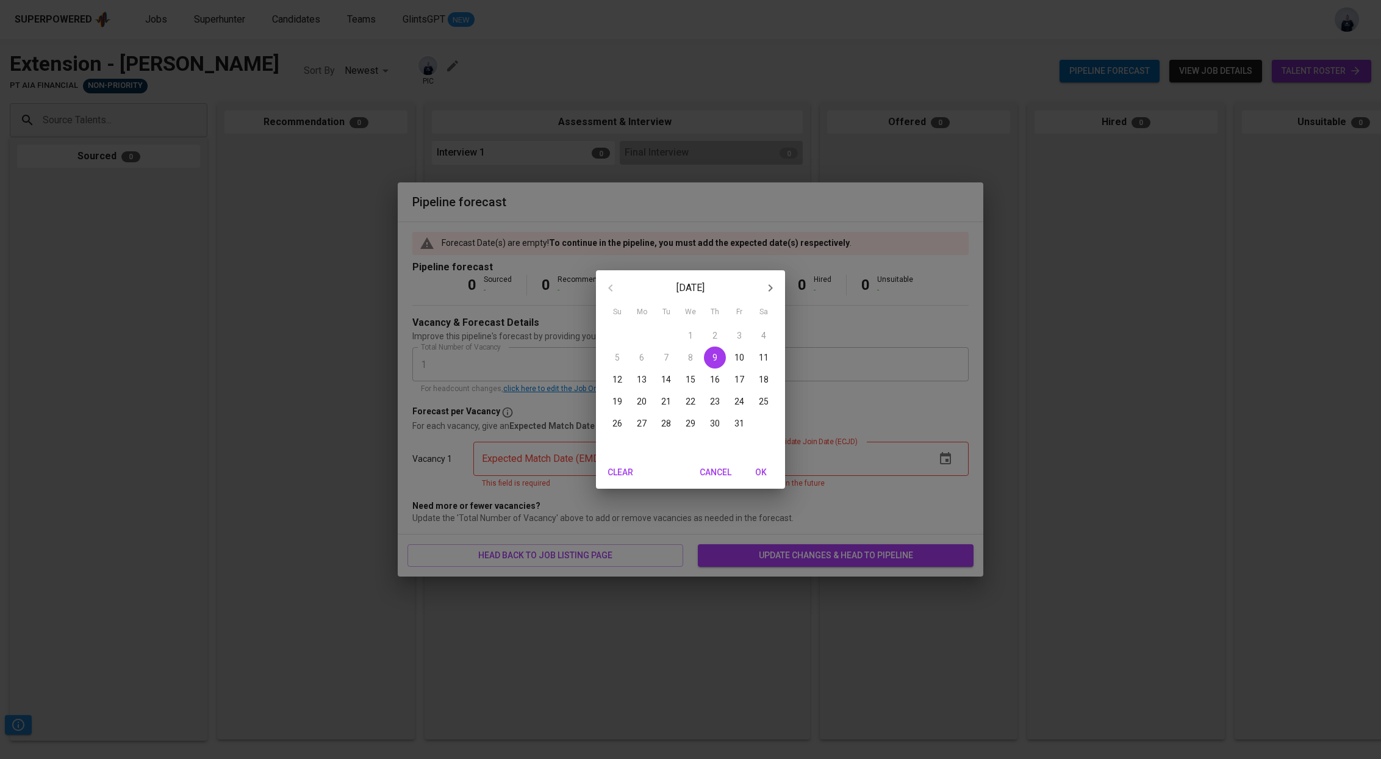
click at [709, 362] on span "9" at bounding box center [715, 357] width 22 height 12
type input "10/09/2025"
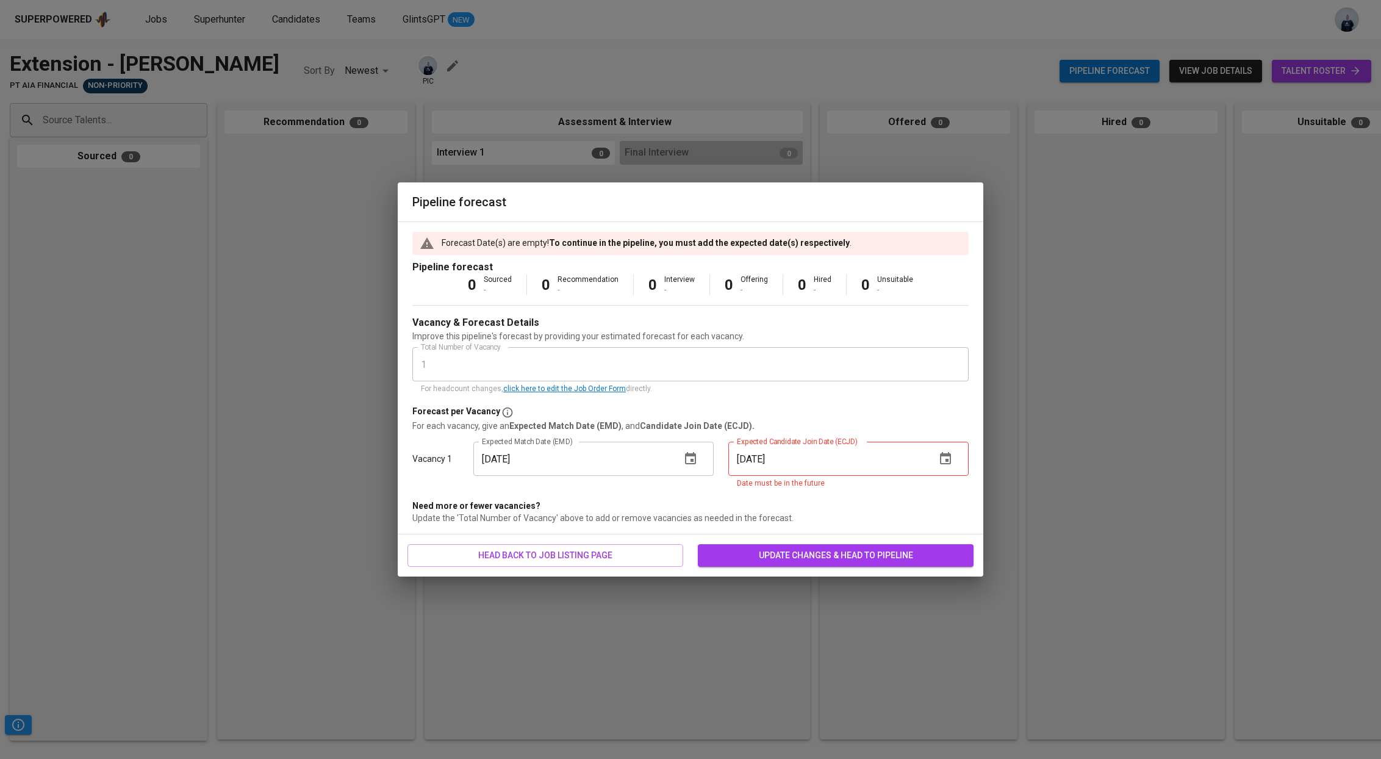
click at [945, 462] on icon "button" at bounding box center [945, 458] width 15 height 15
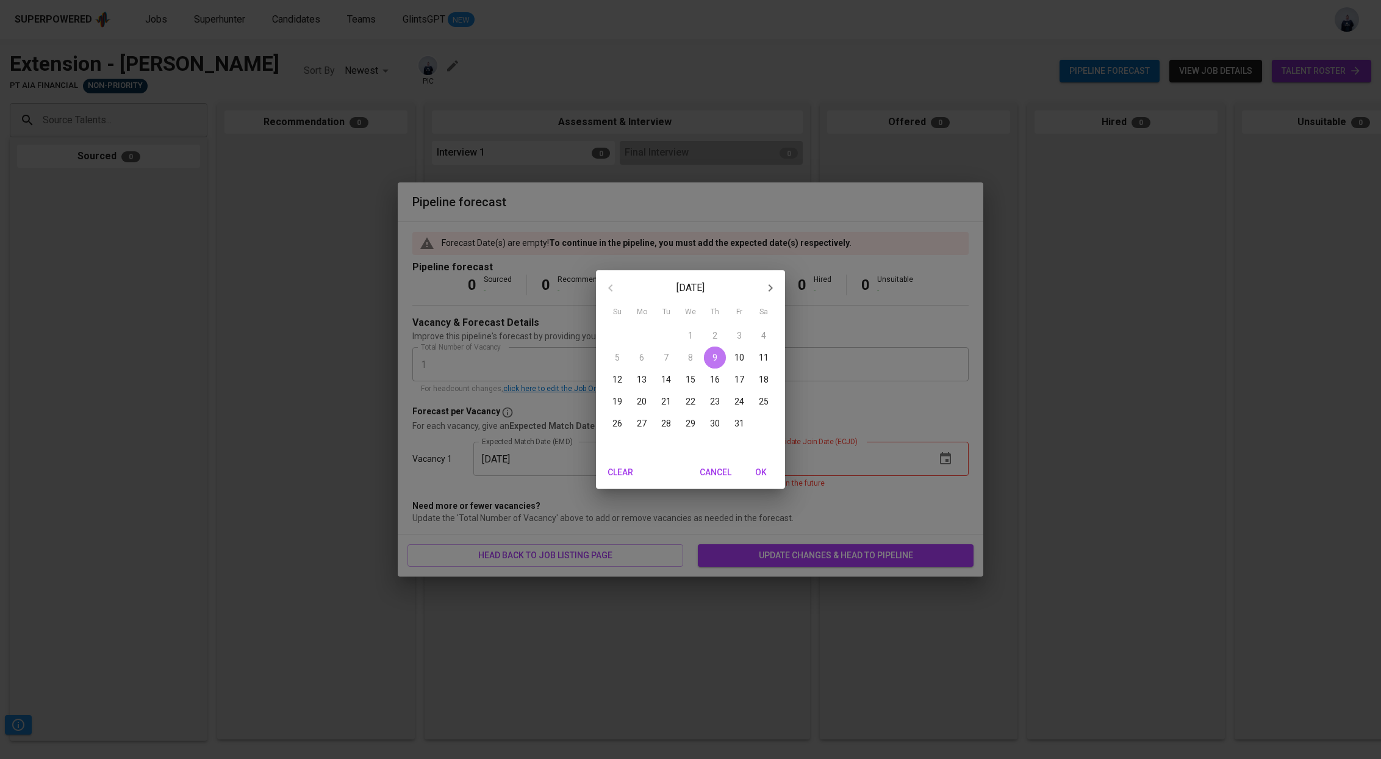
click at [719, 363] on span "9" at bounding box center [715, 357] width 22 height 12
type input "10/09/2025"
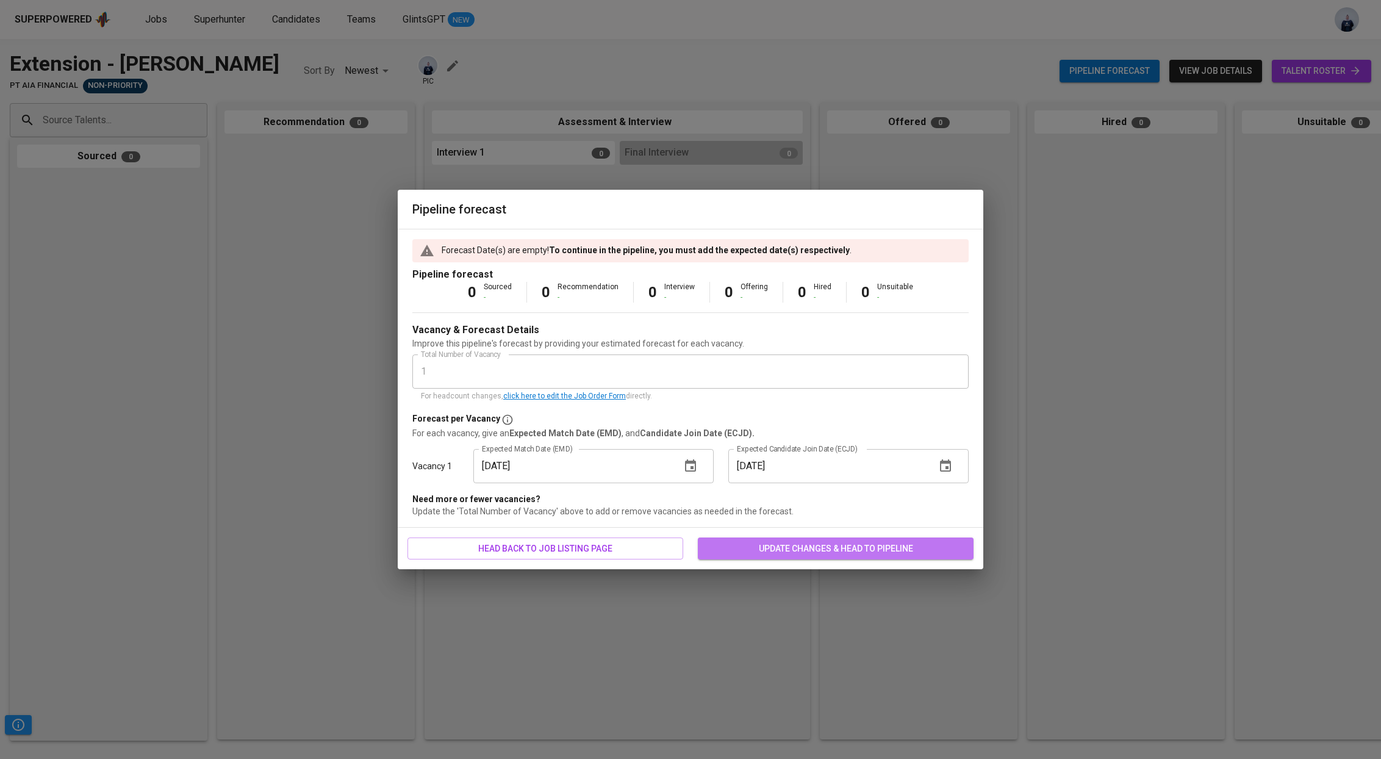
click at [824, 545] on span "update changes & head to pipeline" at bounding box center [835, 548] width 256 height 15
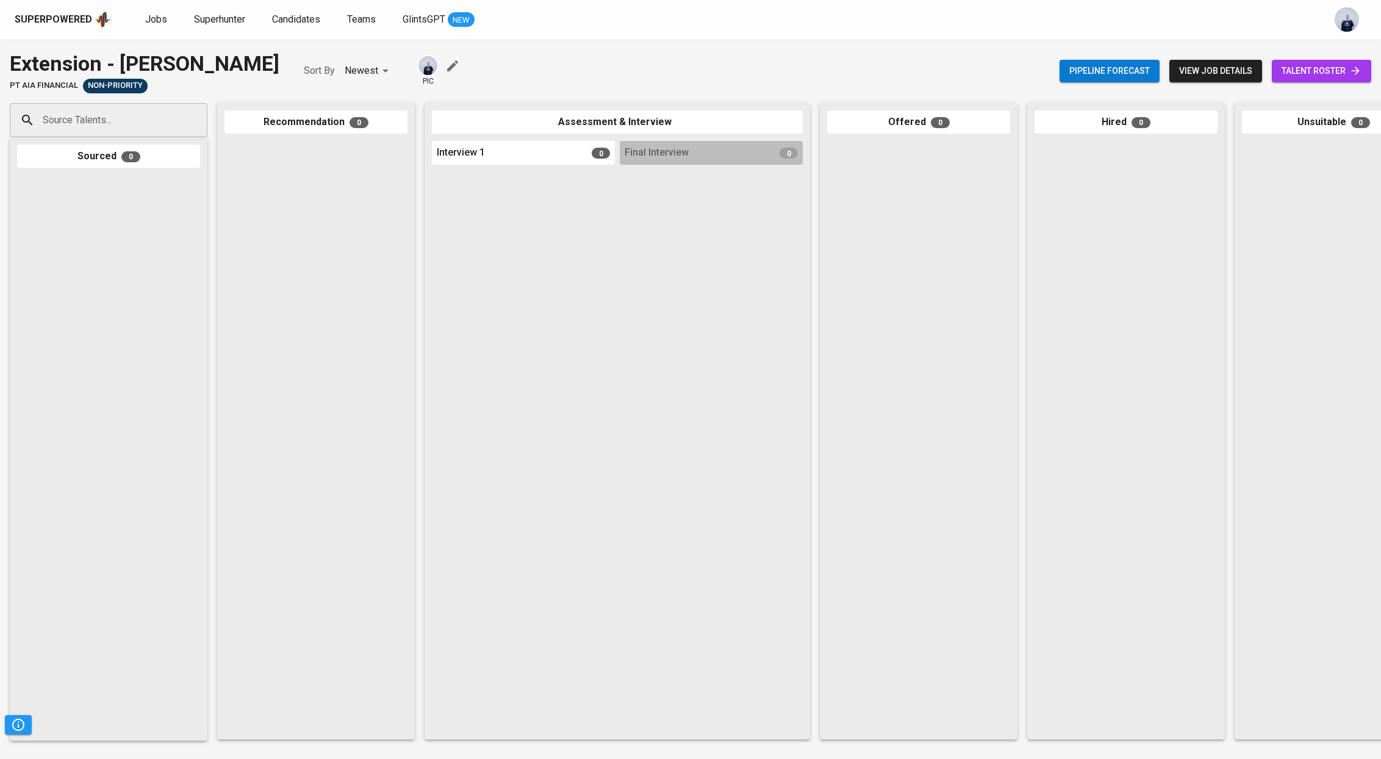
click at [177, 116] on div "Source Talents..." at bounding box center [109, 120] width 198 height 34
type input "kenneth lukas"
click at [109, 155] on span "Kenneth Lukas Patulian (BT Hubbers)" at bounding box center [111, 154] width 120 height 12
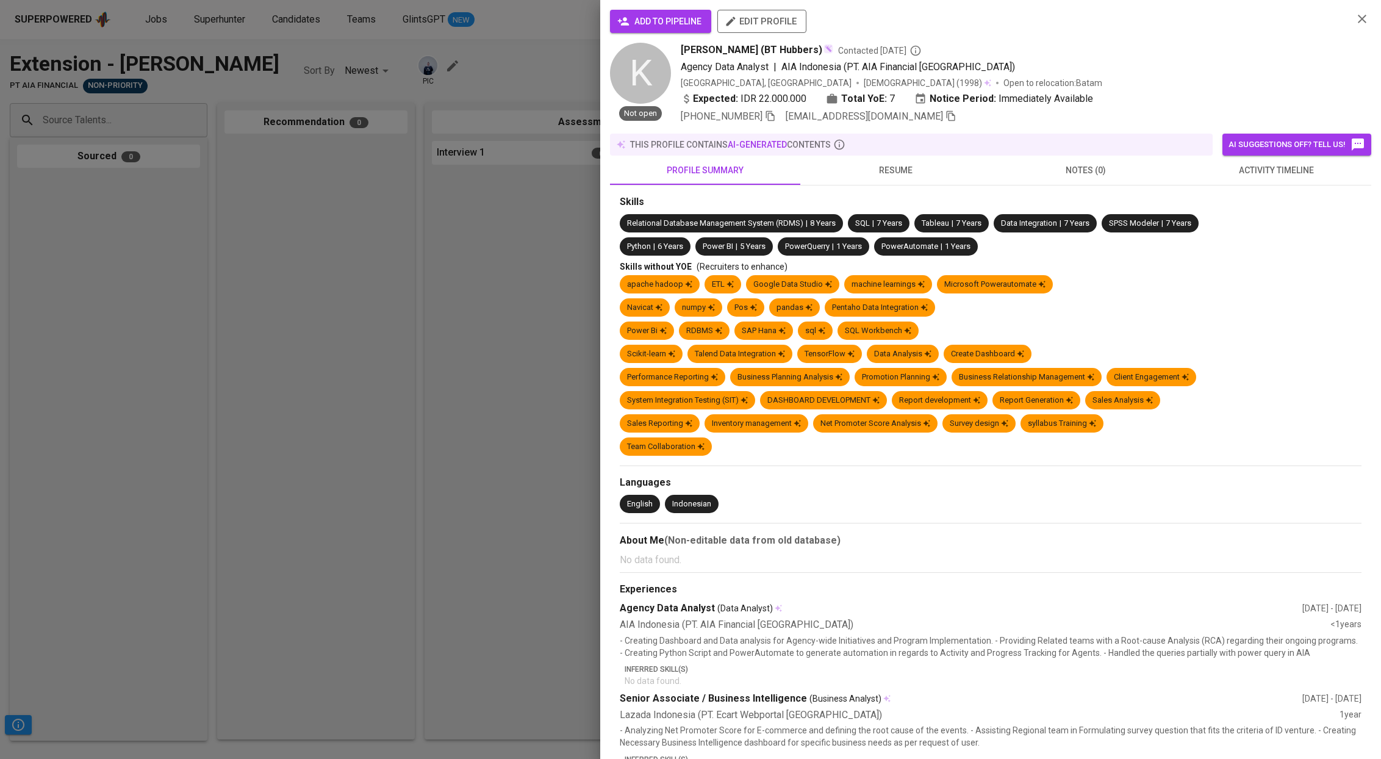
click at [688, 28] on span "add to pipeline" at bounding box center [661, 21] width 82 height 15
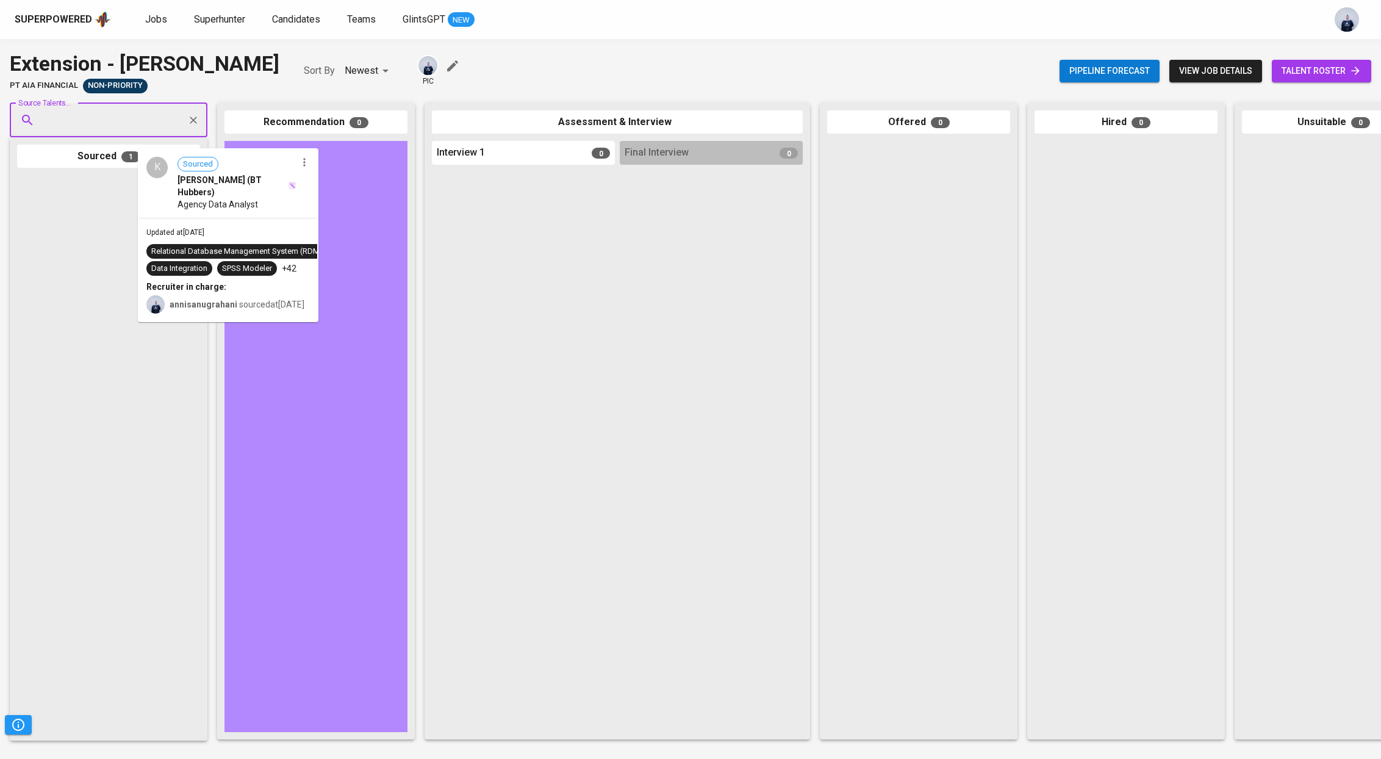
drag, startPoint x: 155, startPoint y: 239, endPoint x: 281, endPoint y: 210, distance: 129.0
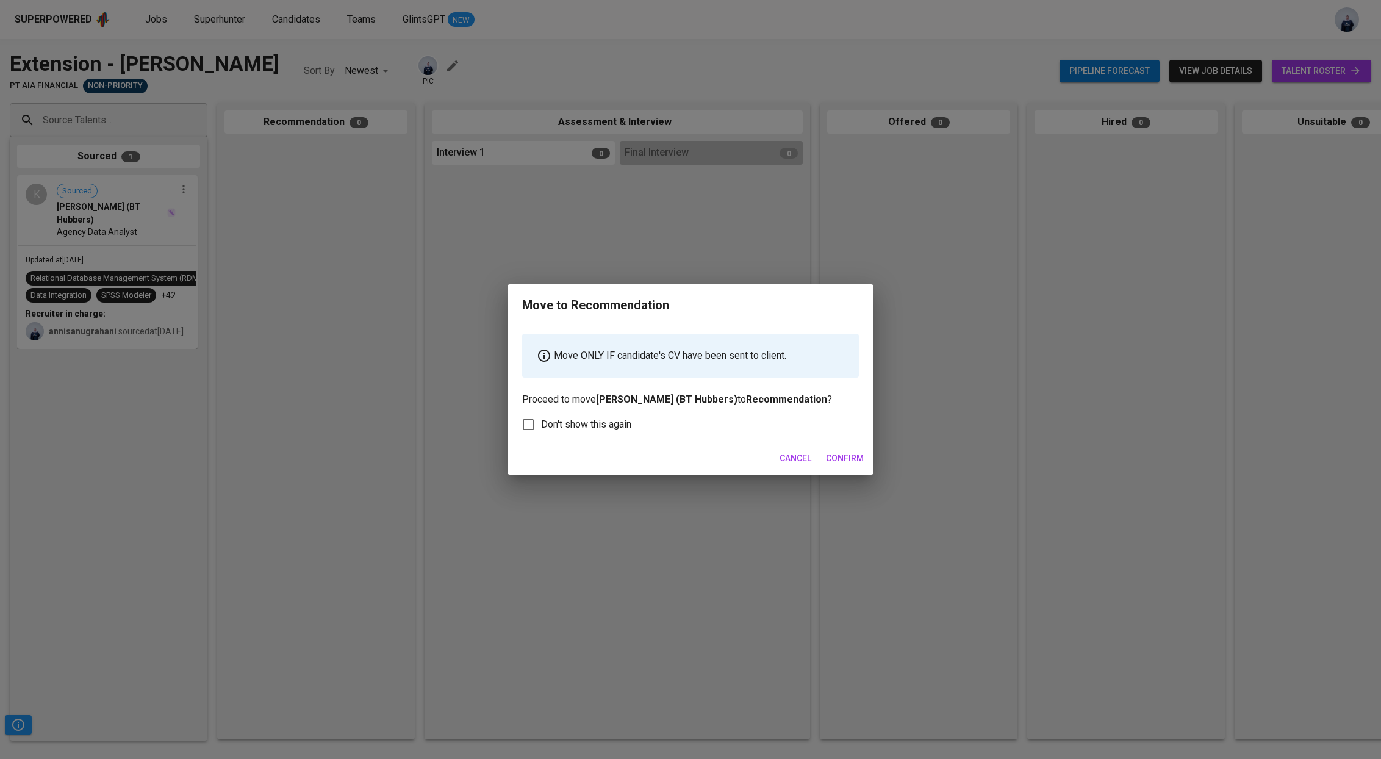
click at [840, 462] on span "Confirm" at bounding box center [845, 458] width 38 height 15
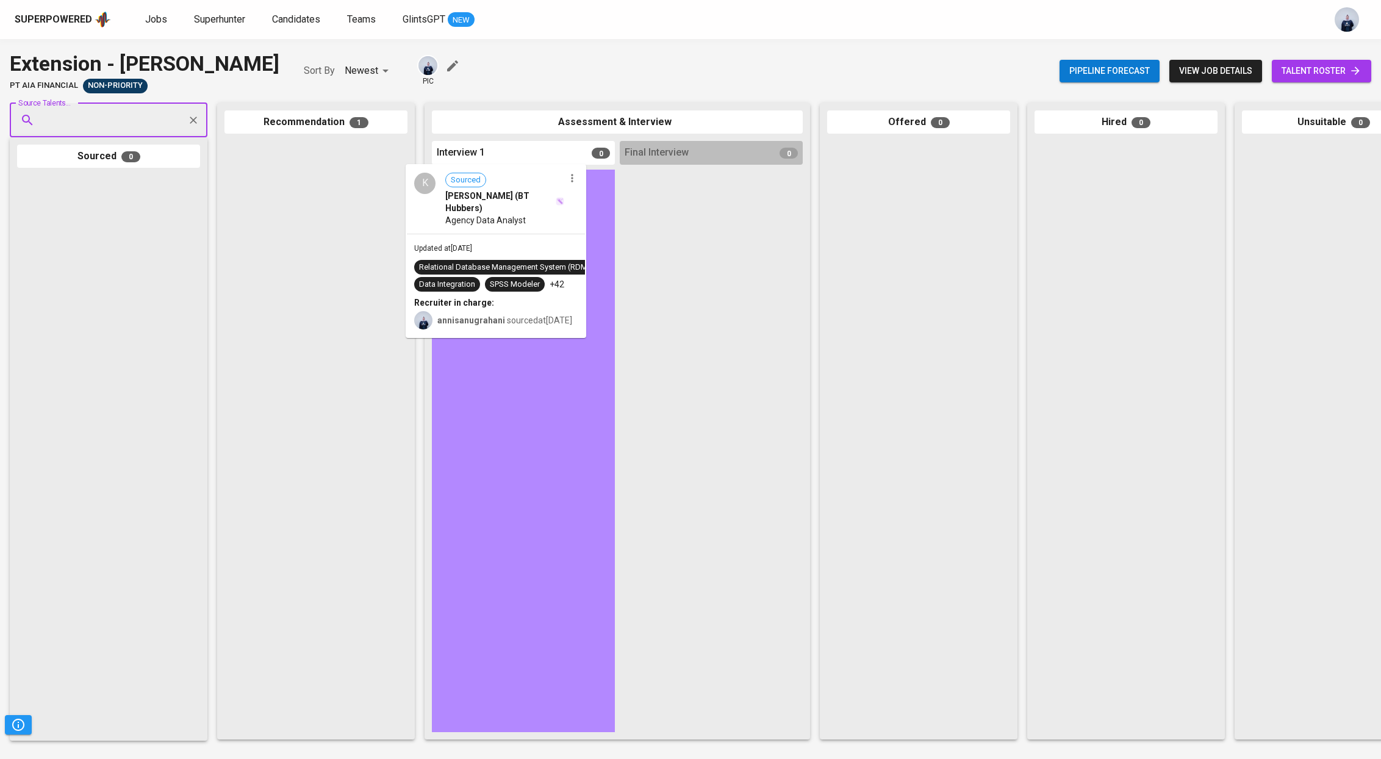
drag, startPoint x: 351, startPoint y: 203, endPoint x: 576, endPoint y: 230, distance: 226.0
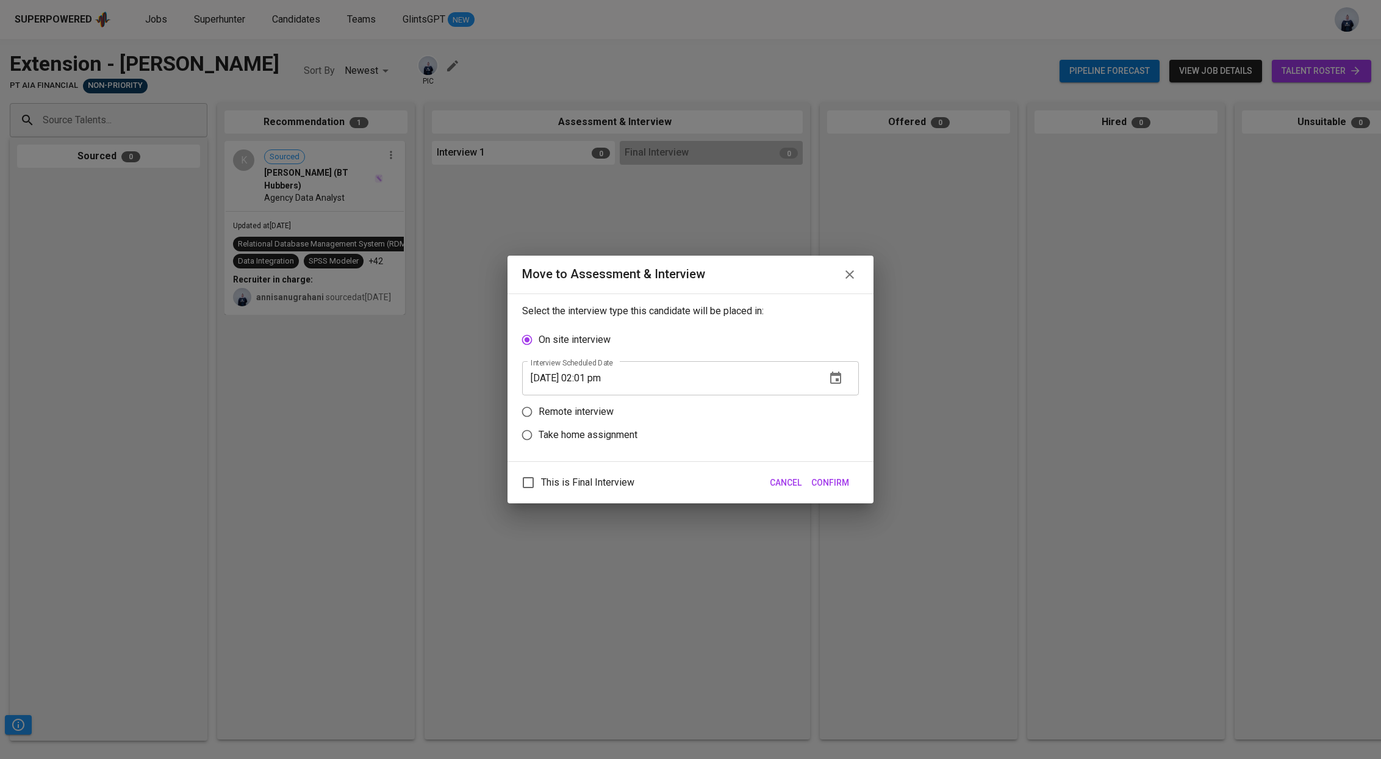
click at [573, 409] on p "Remote interview" at bounding box center [575, 411] width 75 height 15
click at [538, 409] on input "Remote interview" at bounding box center [526, 411] width 23 height 23
radio input "true"
click at [594, 401] on input "10/09/2025 02:01 pm" at bounding box center [669, 401] width 294 height 34
type input "10/09/2025 01:05 pm"
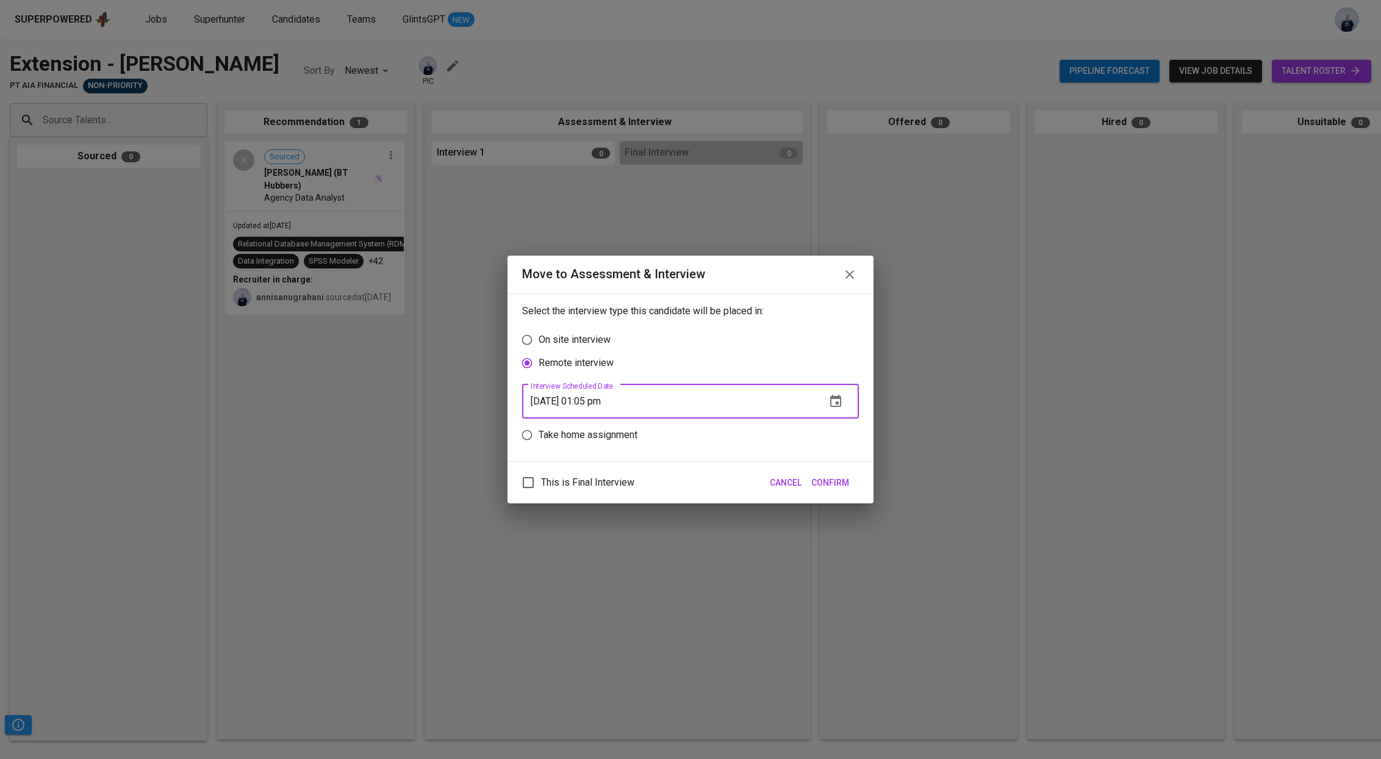
click at [835, 483] on span "Confirm" at bounding box center [830, 482] width 38 height 15
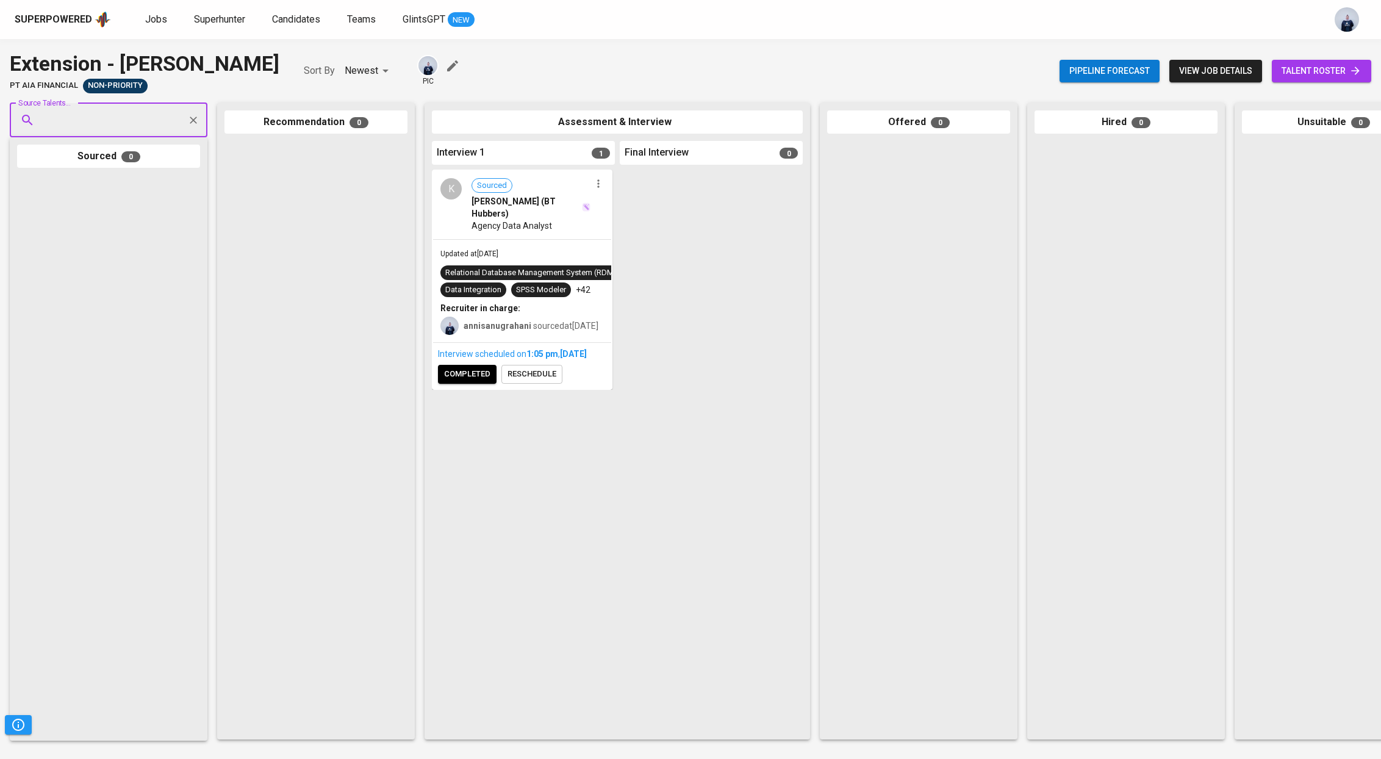
click at [471, 381] on span "completed" at bounding box center [467, 374] width 46 height 14
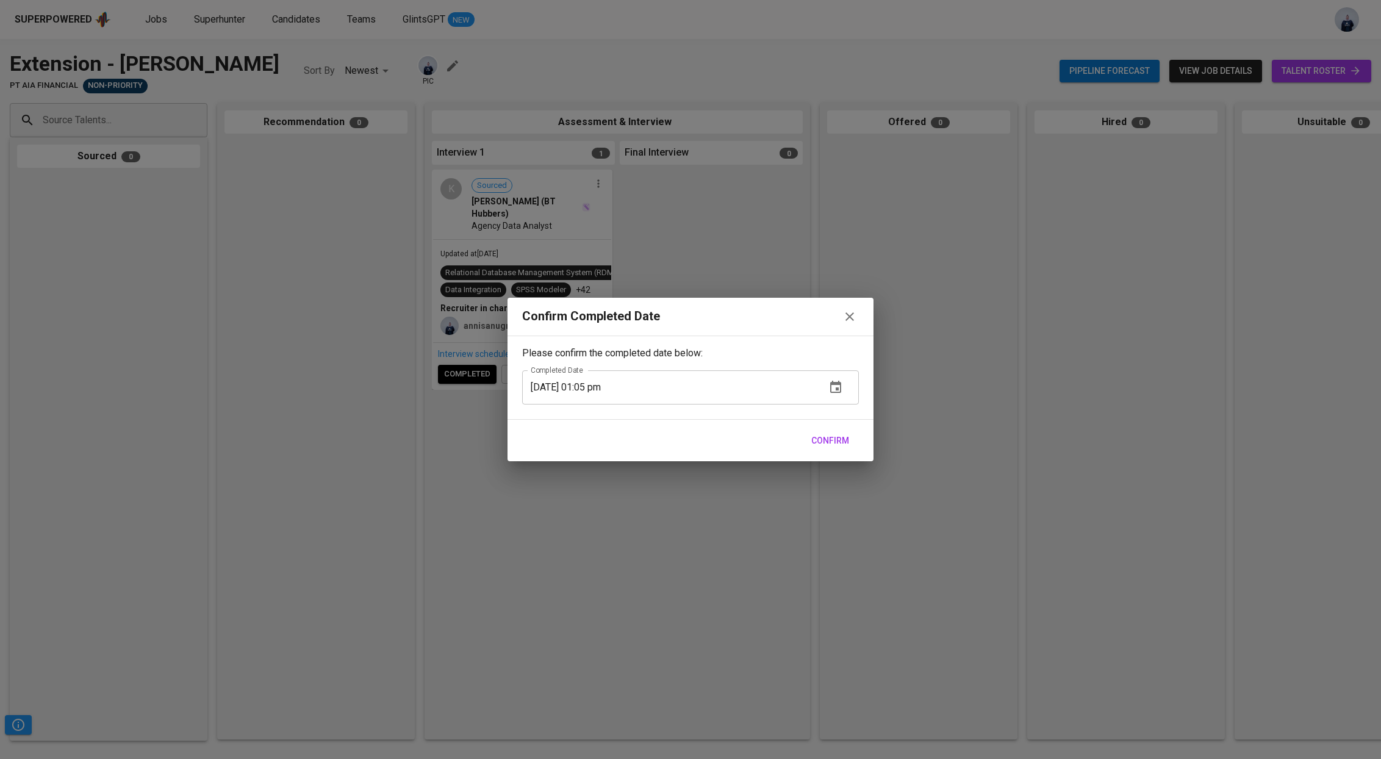
click at [826, 441] on span "Confirm" at bounding box center [830, 440] width 38 height 15
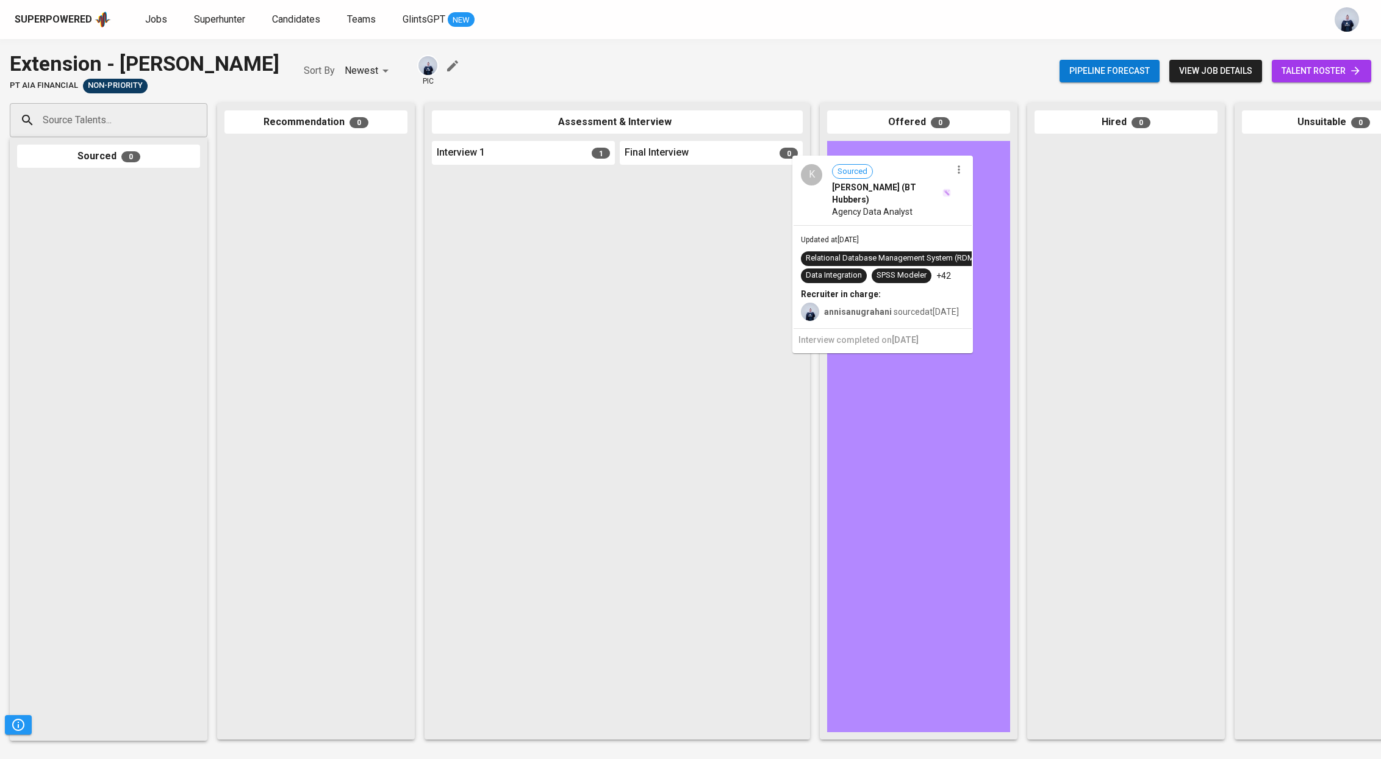
drag, startPoint x: 516, startPoint y: 285, endPoint x: 881, endPoint y: 271, distance: 364.9
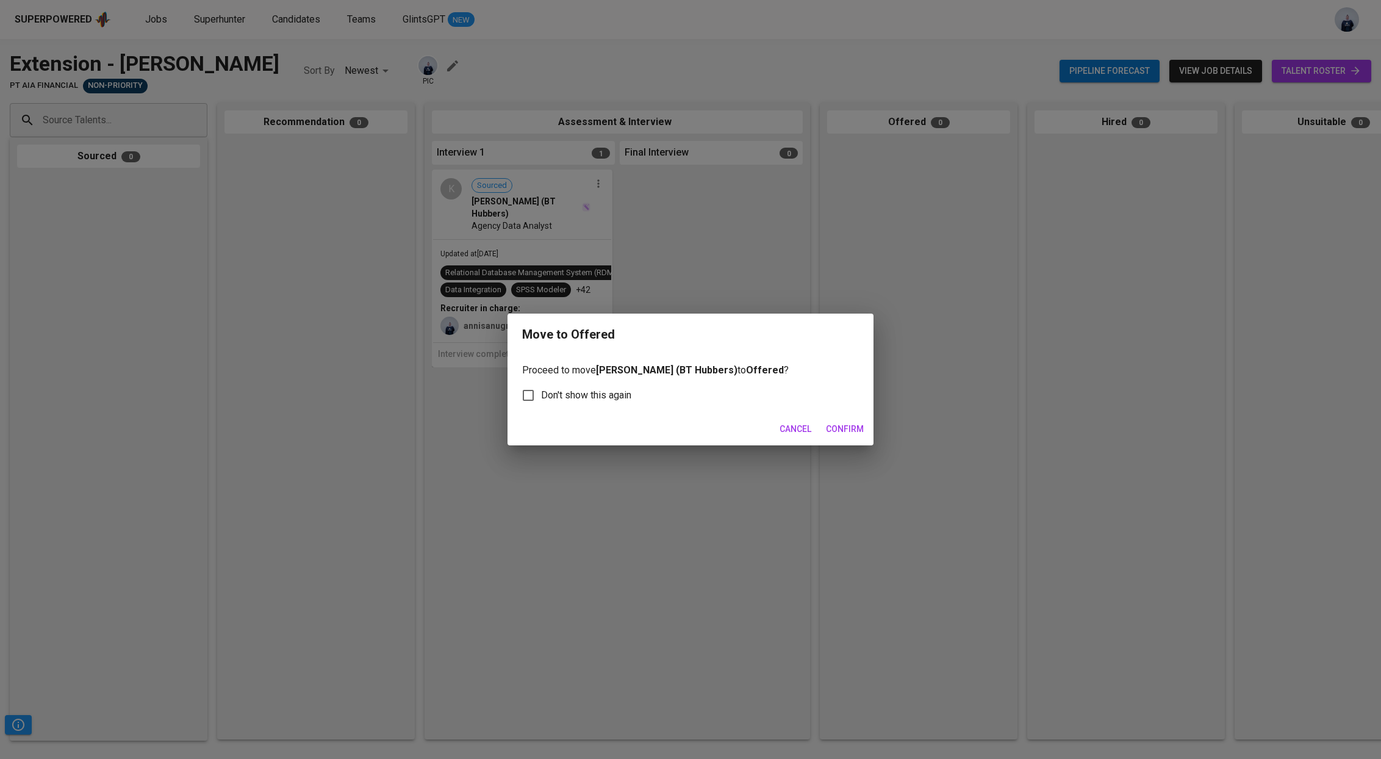
click at [856, 428] on span "Confirm" at bounding box center [845, 428] width 38 height 15
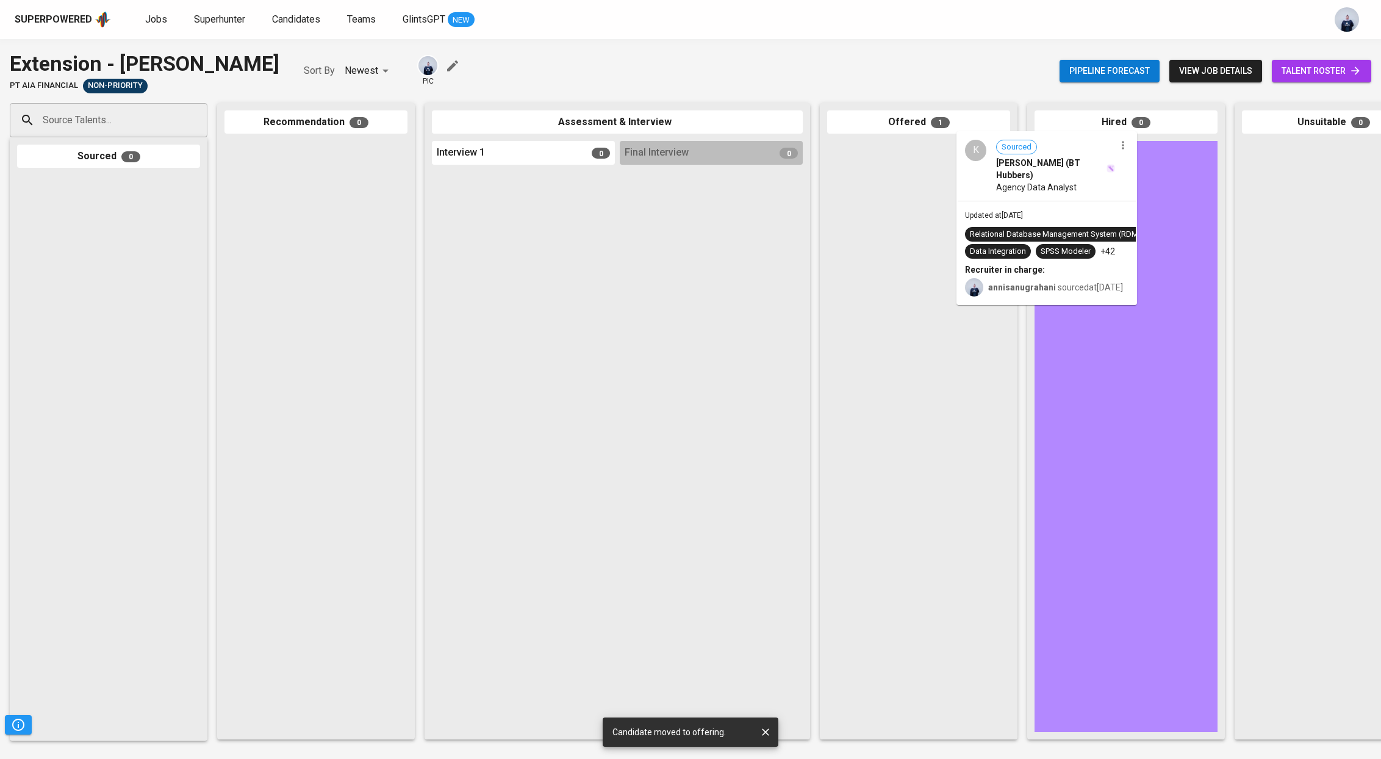
drag, startPoint x: 942, startPoint y: 248, endPoint x: 1078, endPoint y: 237, distance: 137.0
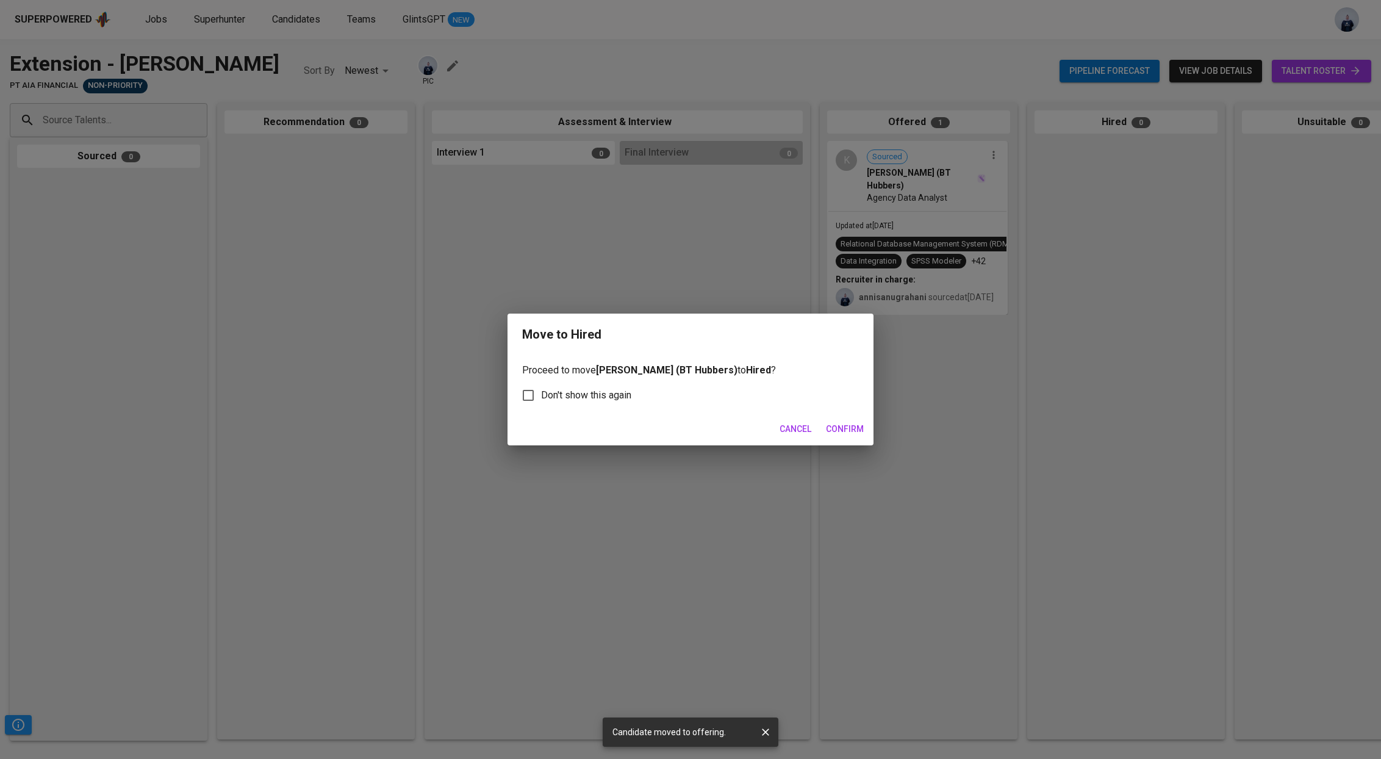
click at [857, 424] on span "Confirm" at bounding box center [845, 428] width 38 height 15
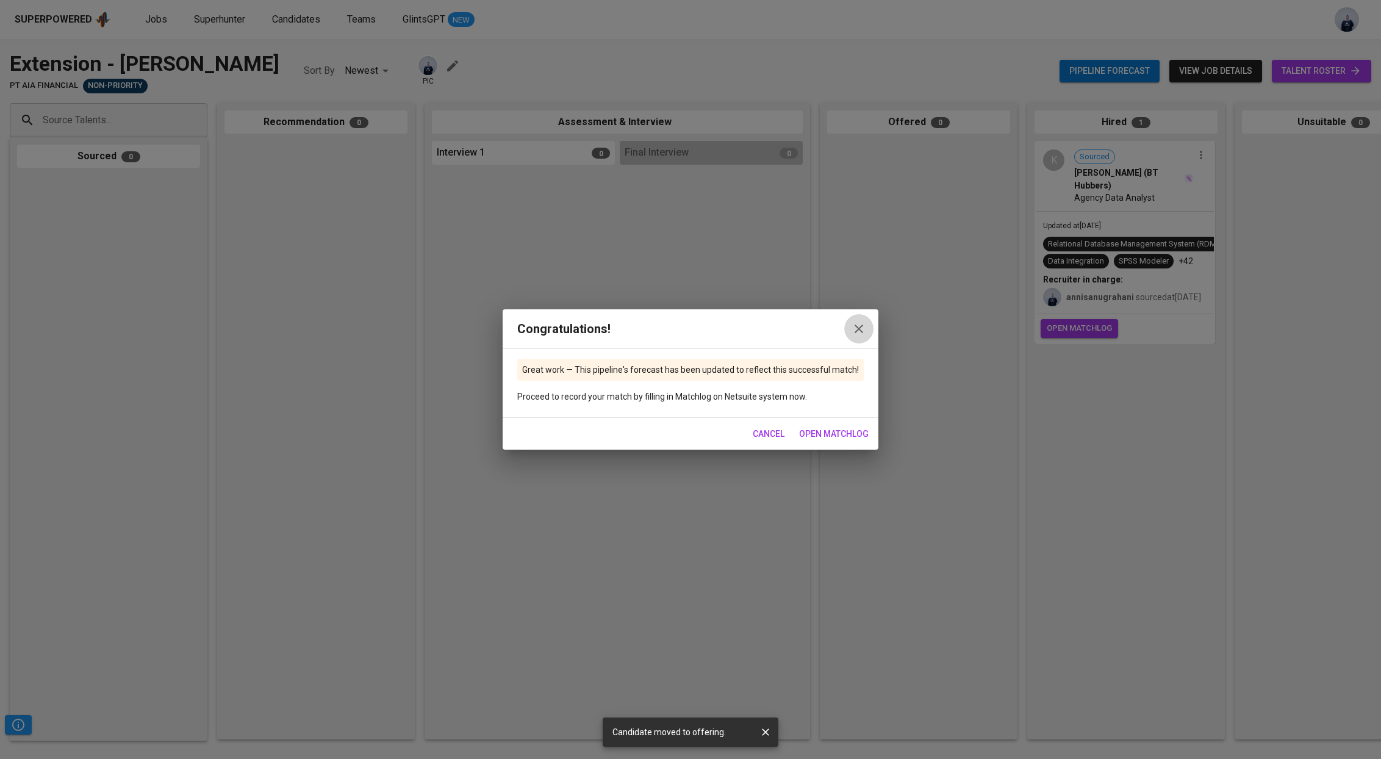
click at [851, 332] on icon "button" at bounding box center [858, 328] width 15 height 15
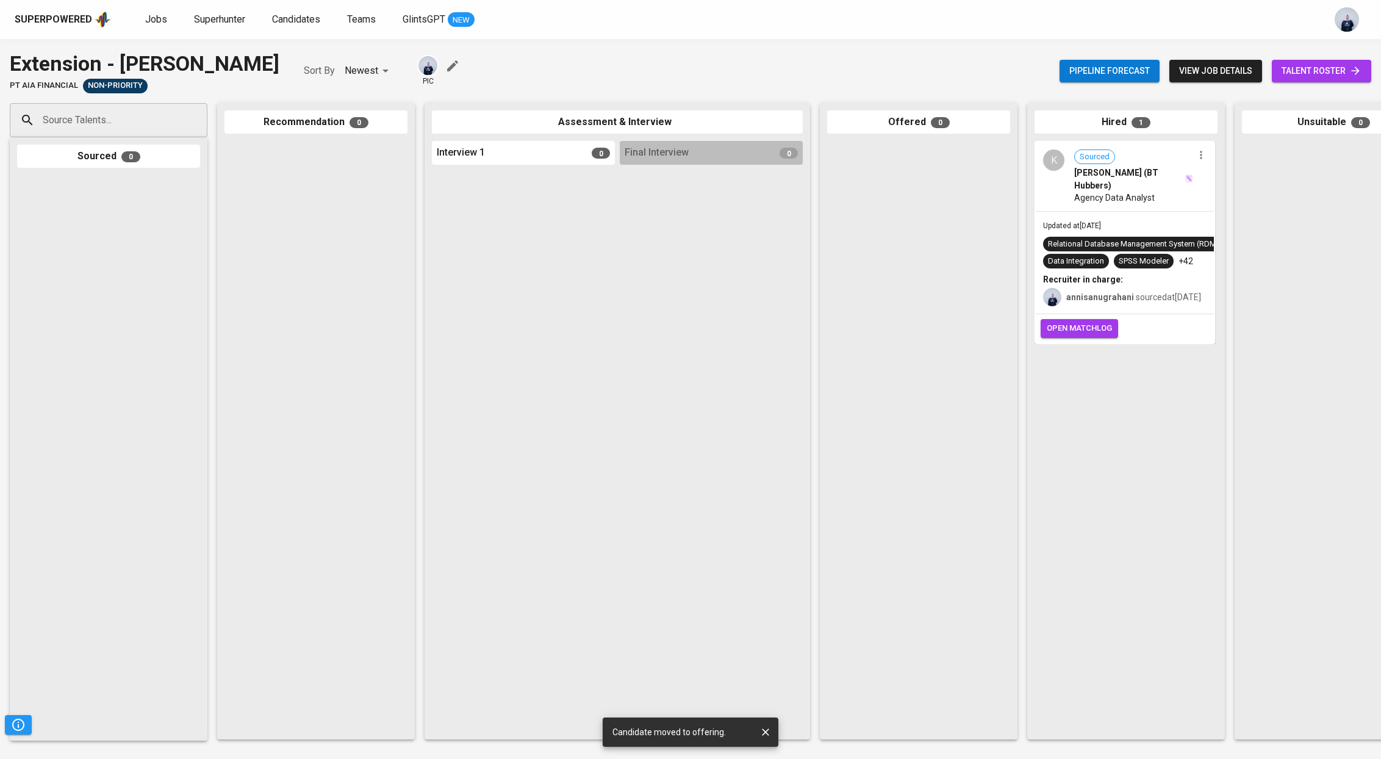
click at [1070, 335] on span "open matchlog" at bounding box center [1078, 328] width 65 height 14
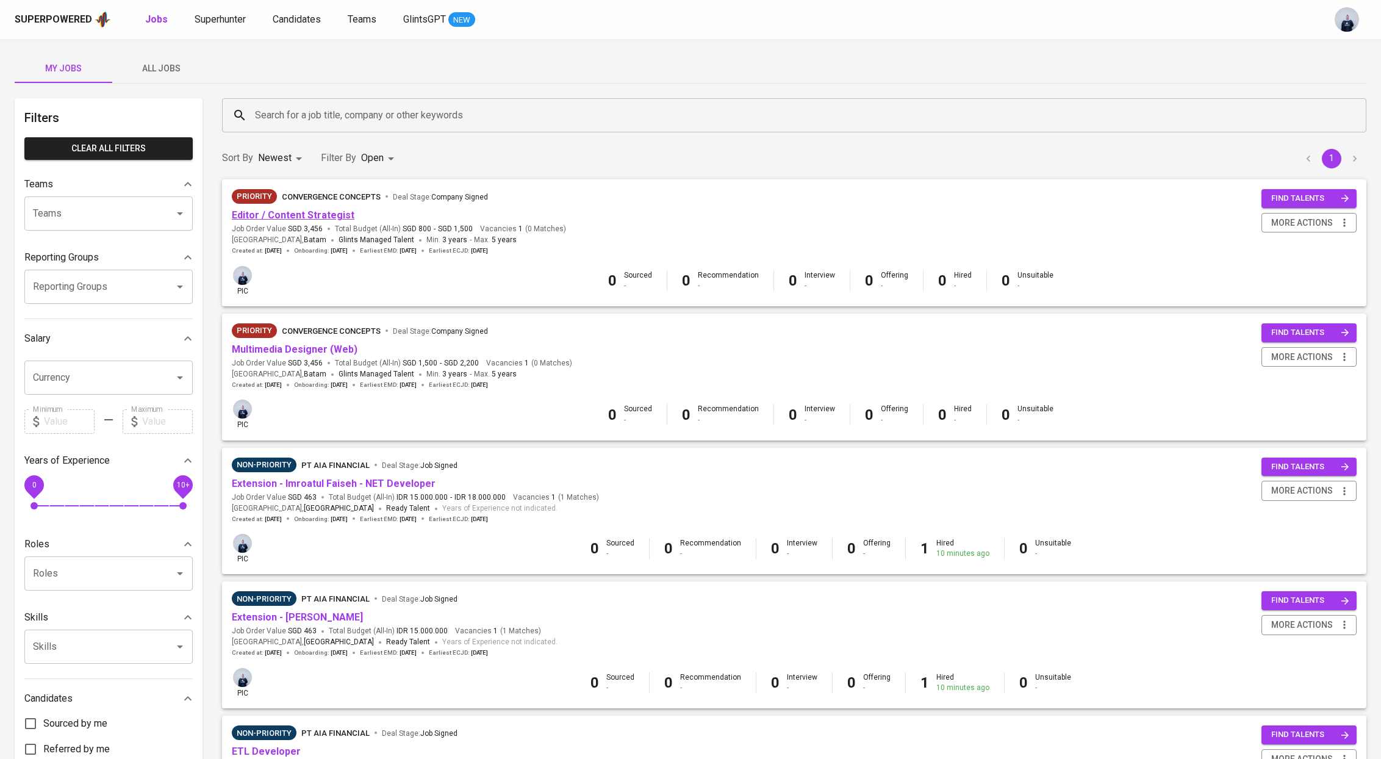
click at [298, 215] on link "Editor / Content Strategist" at bounding box center [293, 215] width 123 height 12
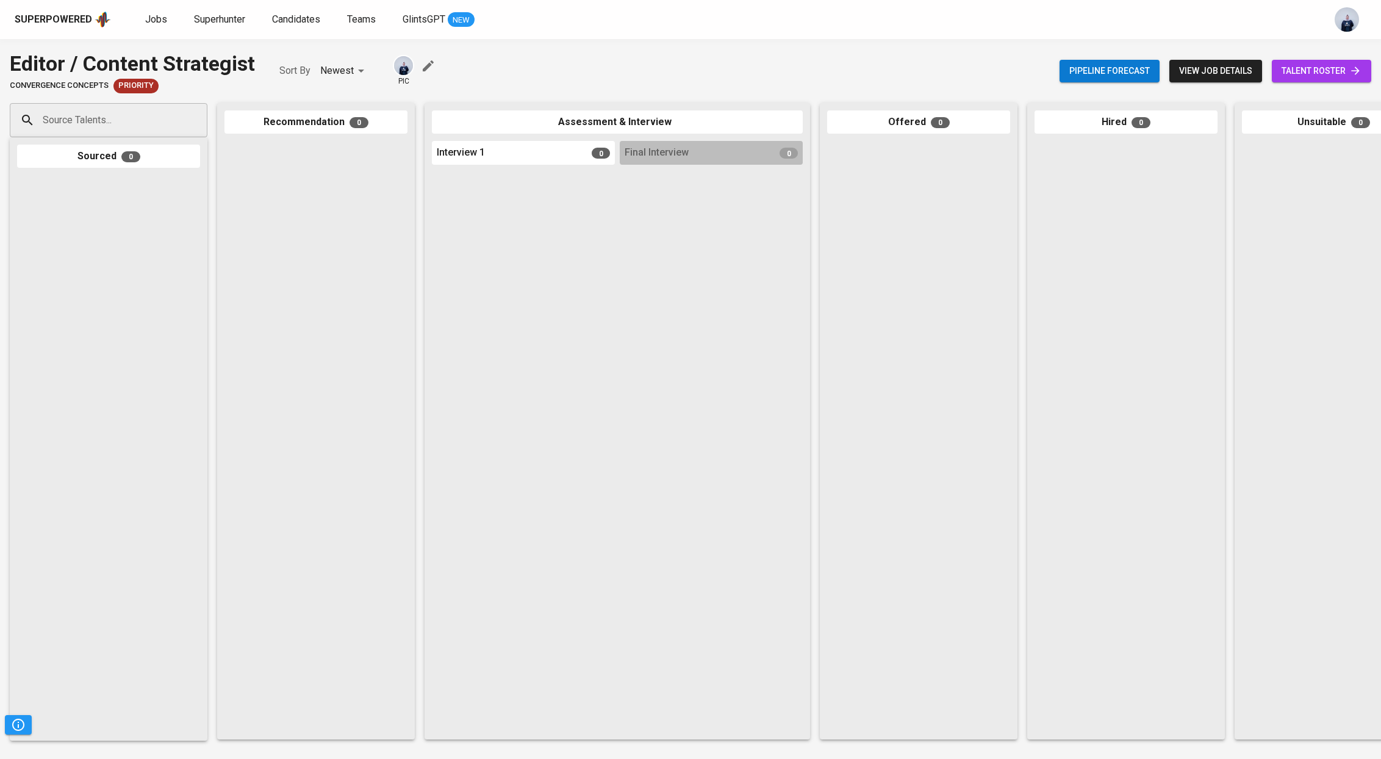
click at [1200, 69] on span "view job details" at bounding box center [1215, 70] width 73 height 15
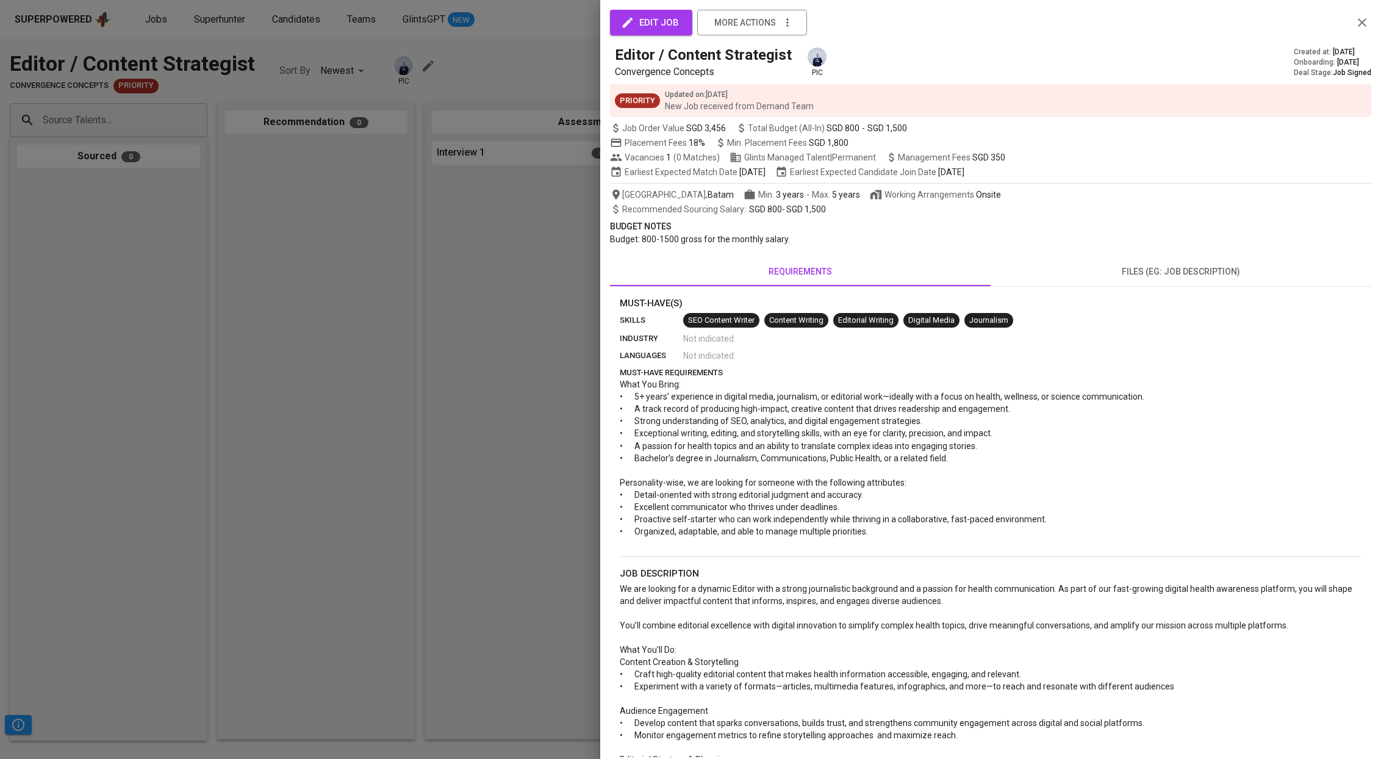
click at [519, 292] on div at bounding box center [690, 379] width 1381 height 759
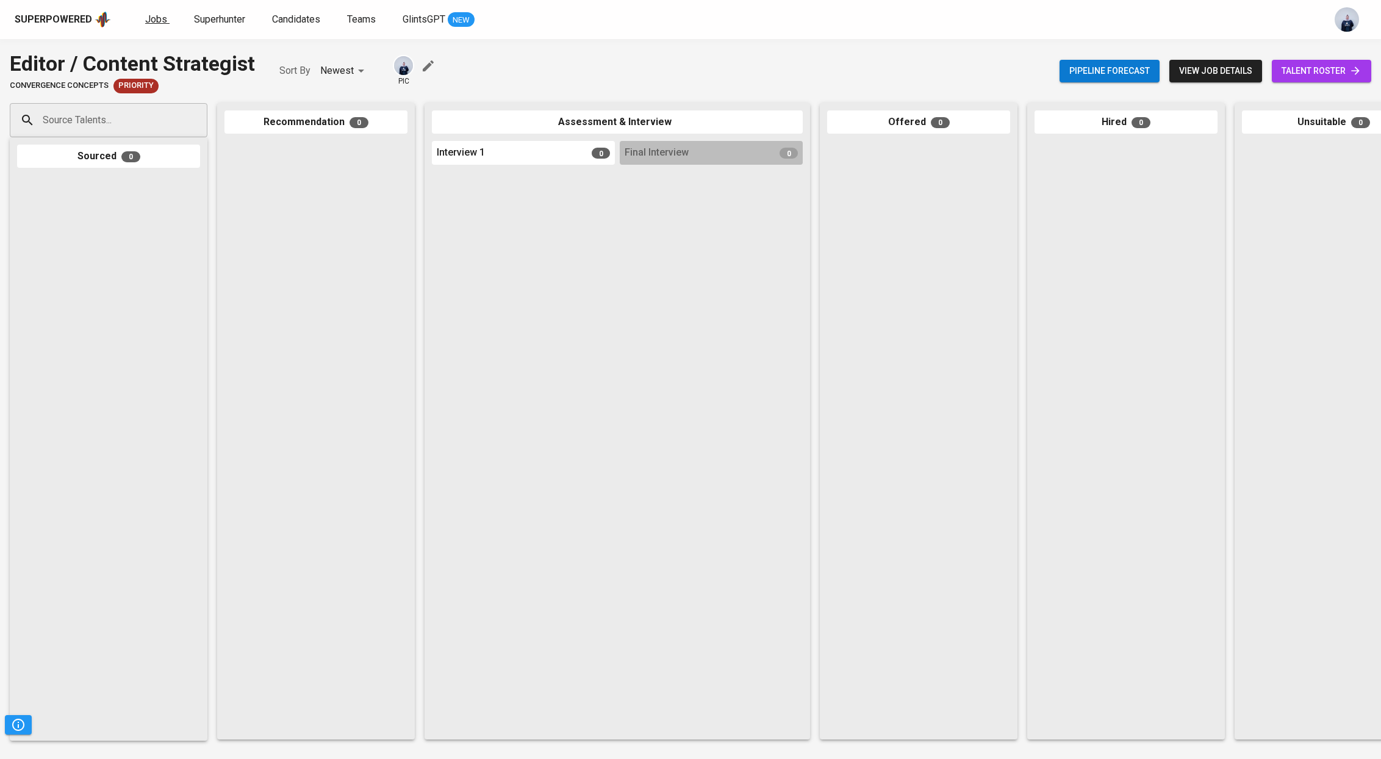
click at [158, 18] on span "Jobs" at bounding box center [156, 19] width 22 height 12
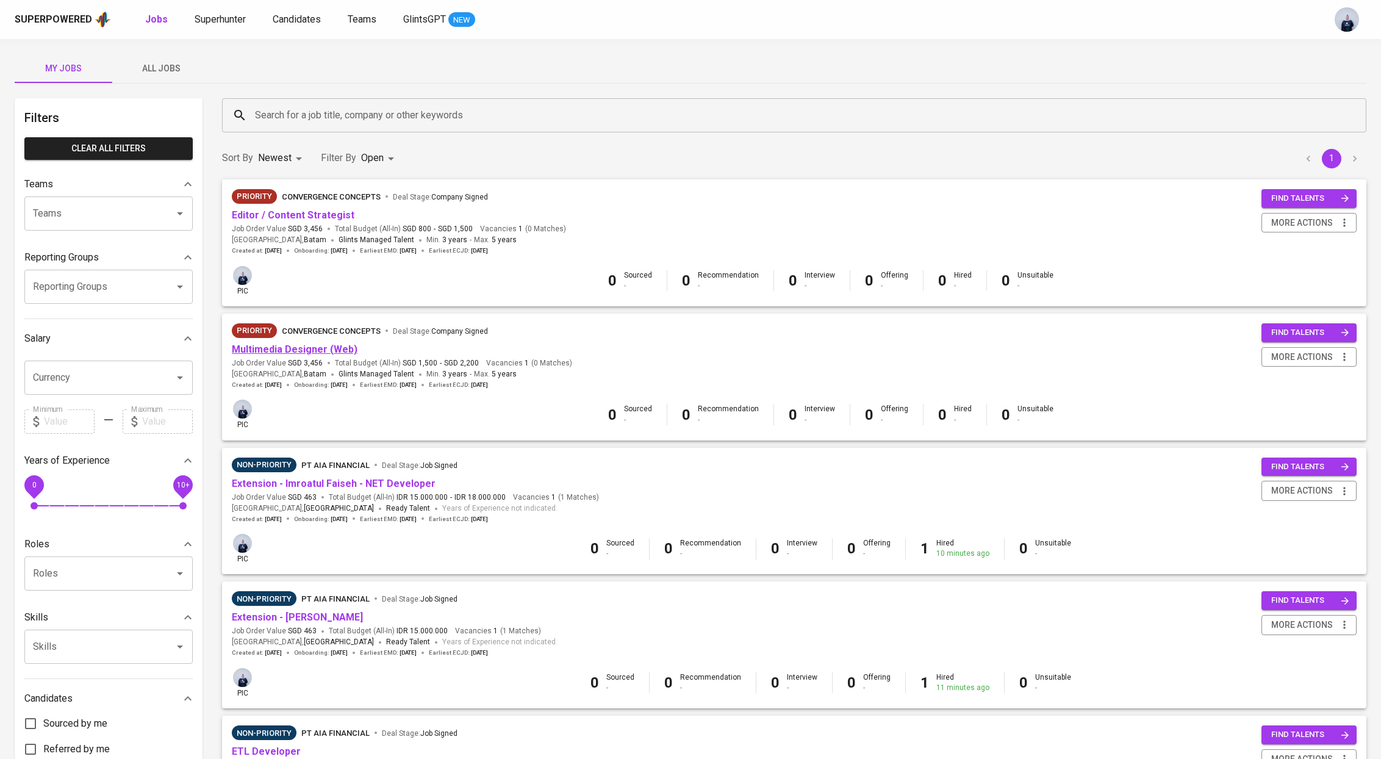
click at [298, 346] on link "Multimedia Designer (Web)" at bounding box center [295, 349] width 126 height 12
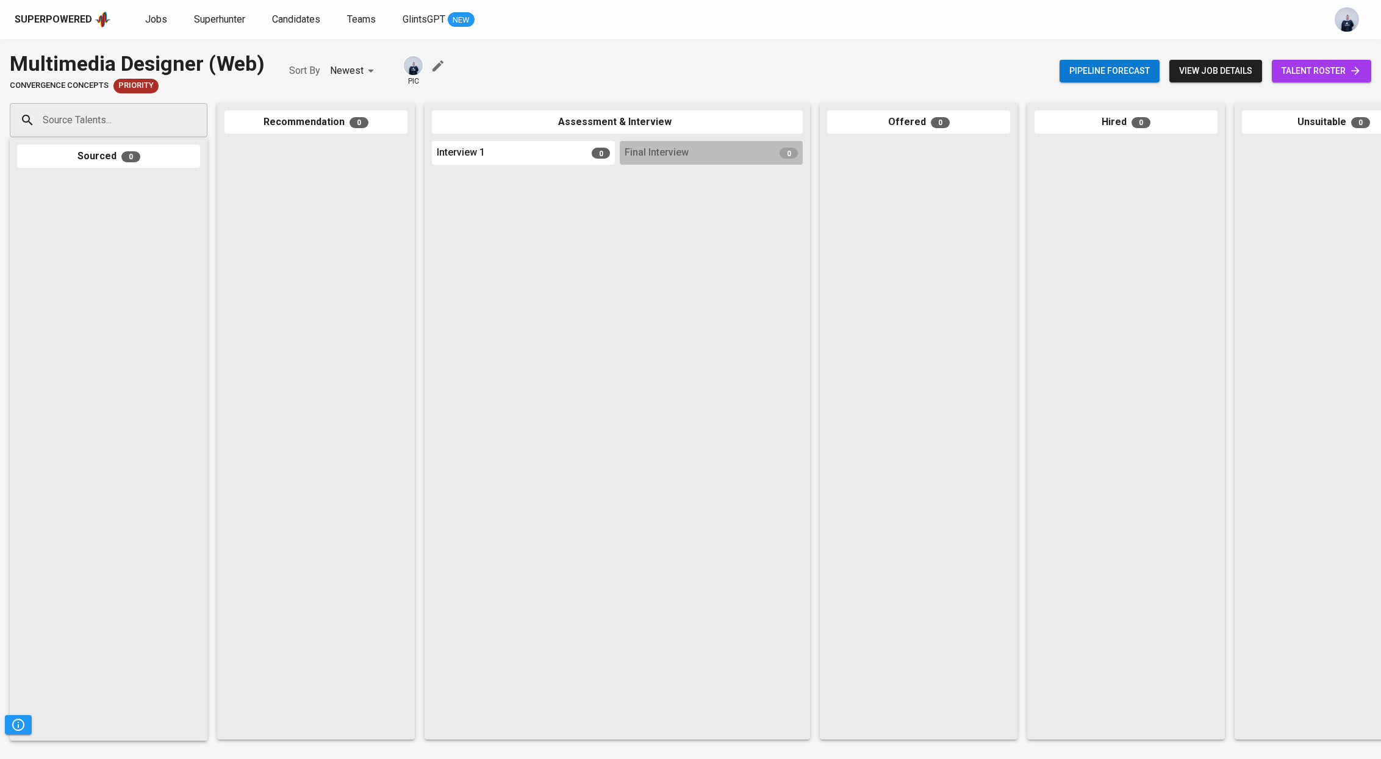
click at [1225, 66] on span "view job details" at bounding box center [1215, 70] width 73 height 15
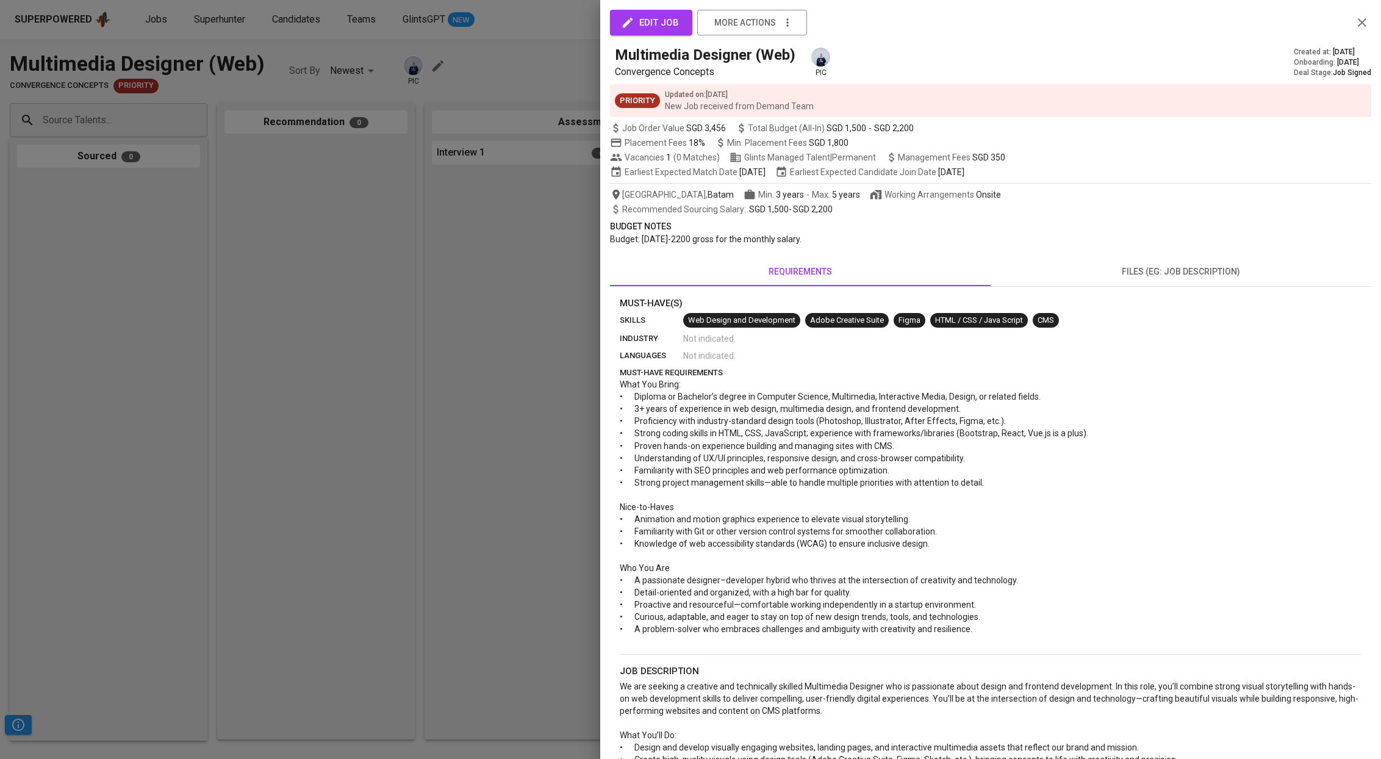
click at [413, 175] on div at bounding box center [690, 379] width 1381 height 759
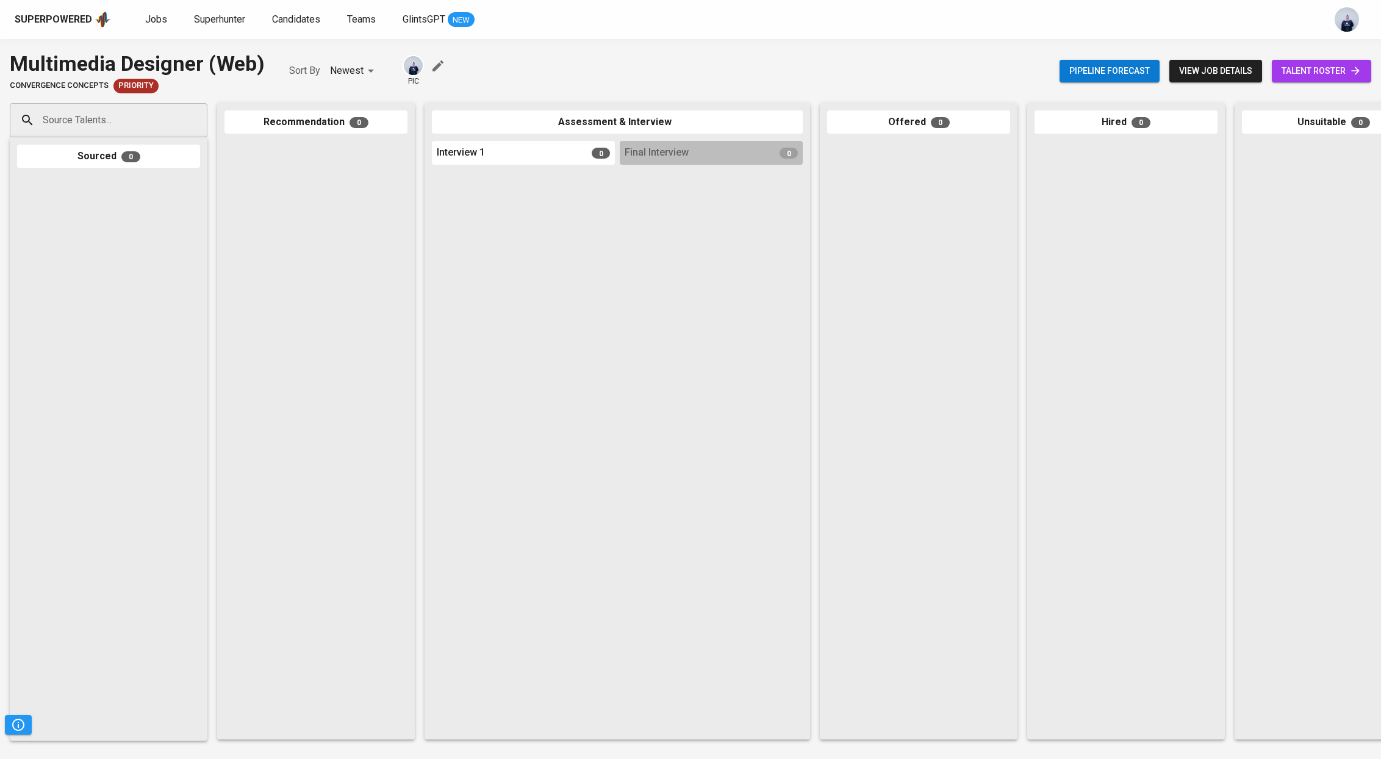
click at [1215, 63] on span "view job details" at bounding box center [1215, 70] width 73 height 15
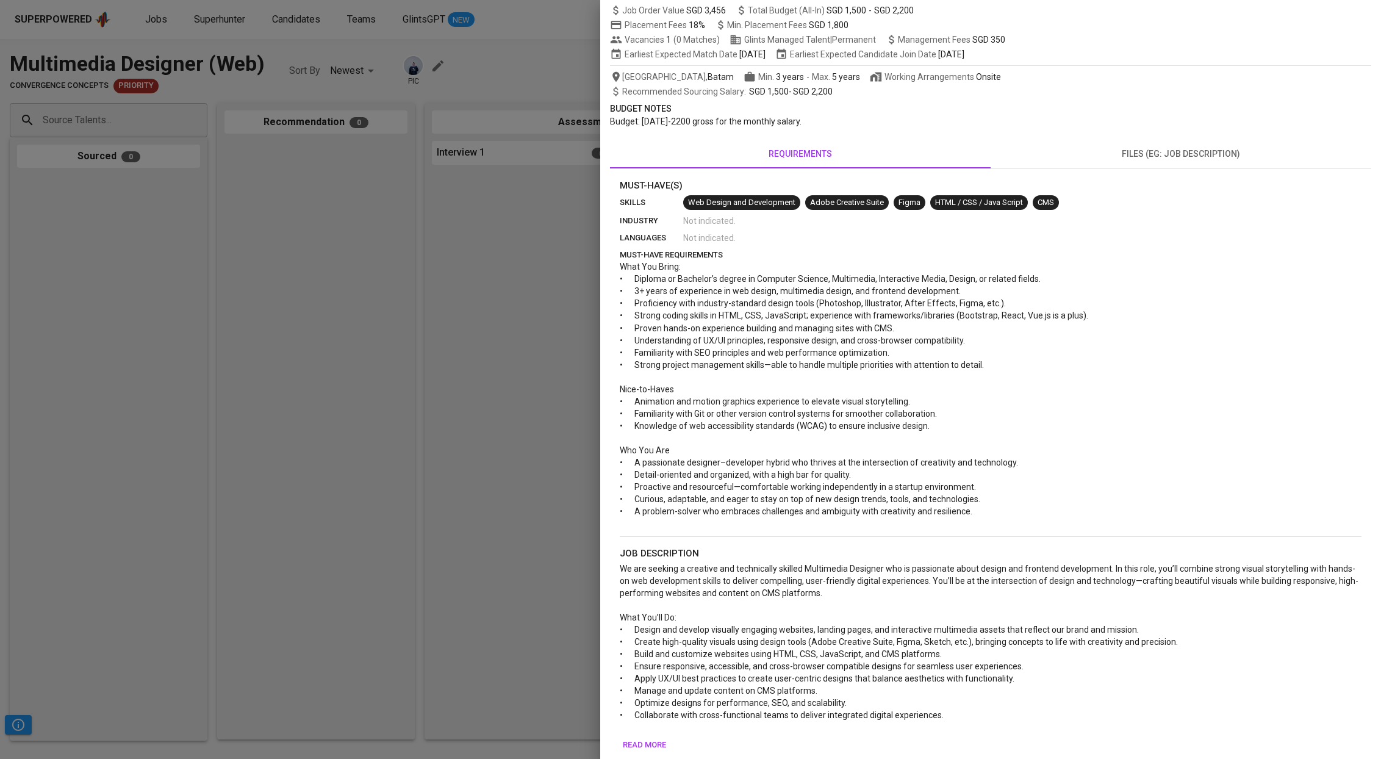
scroll to position [455, 0]
